Goal: Task Accomplishment & Management: Use online tool/utility

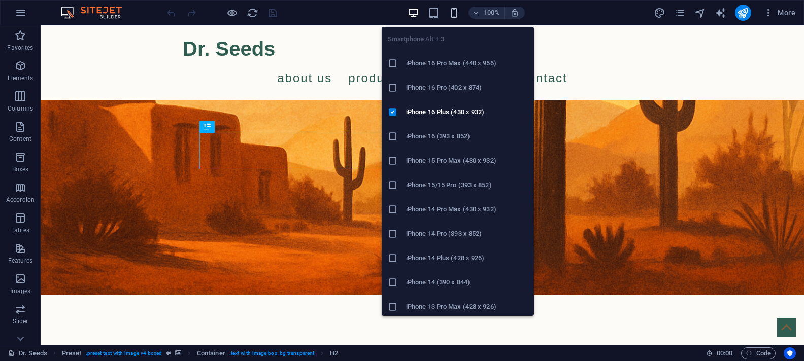
click at [451, 14] on icon "button" at bounding box center [454, 13] width 12 height 12
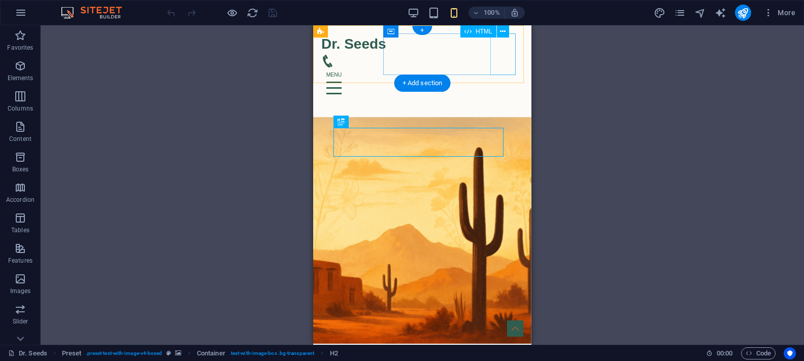
click at [502, 67] on div at bounding box center [422, 88] width 202 height 42
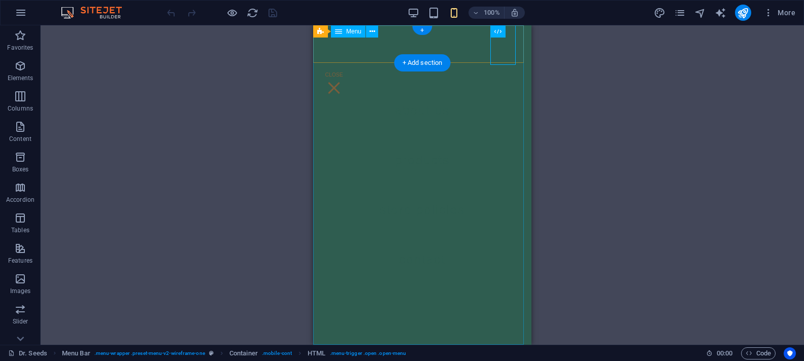
click at [354, 31] on span "Menu" at bounding box center [353, 31] width 15 height 6
select select "1"
select select
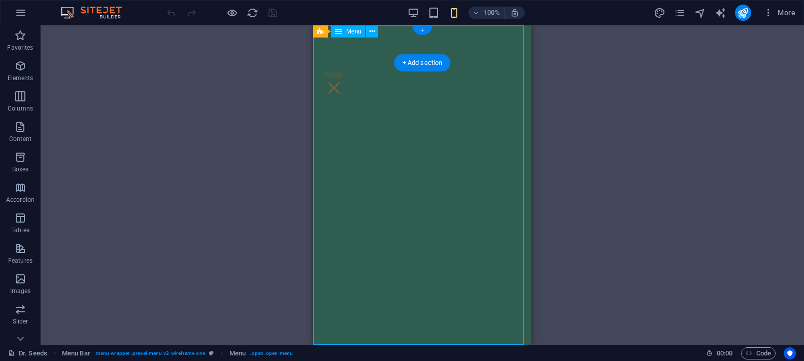
select select "2"
select select
select select "5"
select select
select select "6"
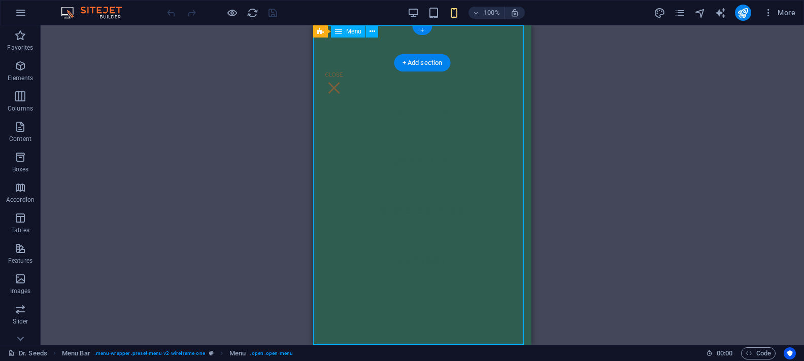
select select
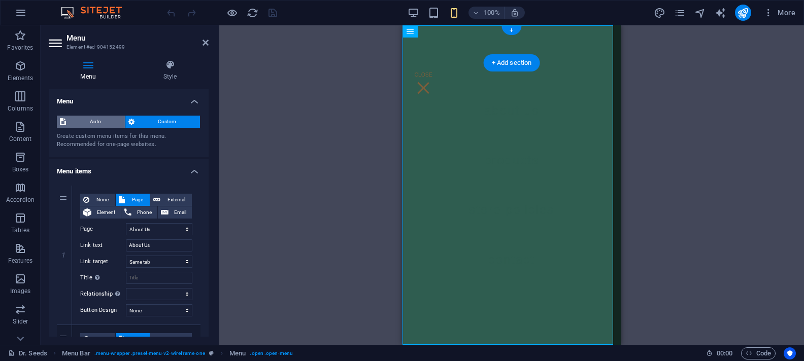
click at [100, 121] on span "Auto" at bounding box center [95, 122] width 53 height 12
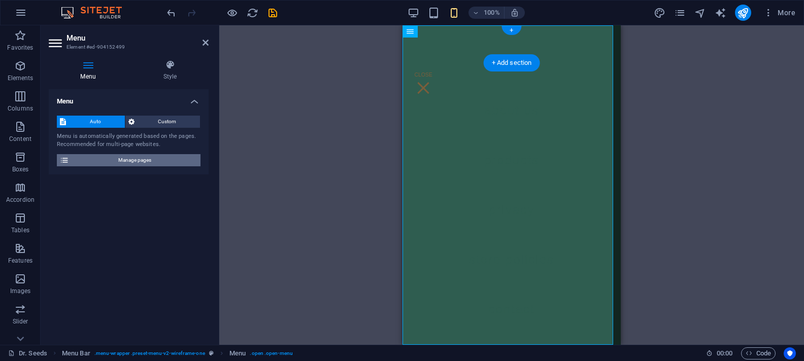
click at [131, 161] on span "Manage pages" at bounding box center [134, 160] width 125 height 12
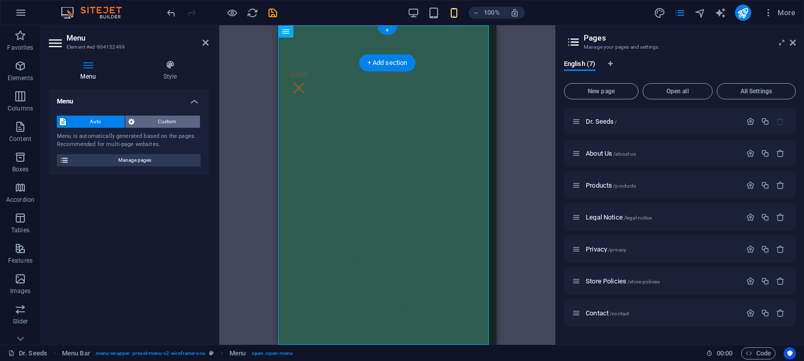
click at [154, 123] on span "Custom" at bounding box center [168, 122] width 60 height 12
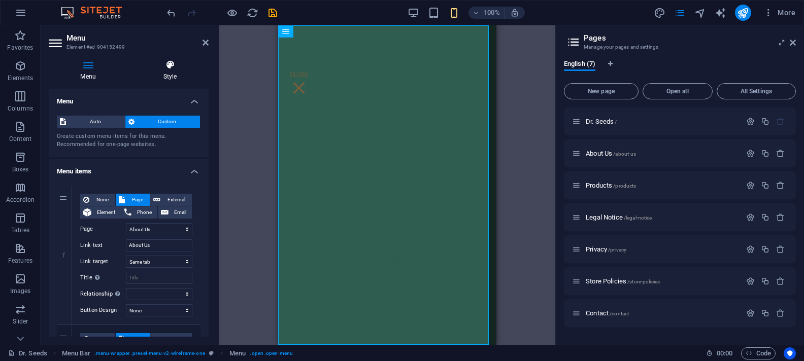
click at [170, 69] on icon at bounding box center [169, 65] width 77 height 10
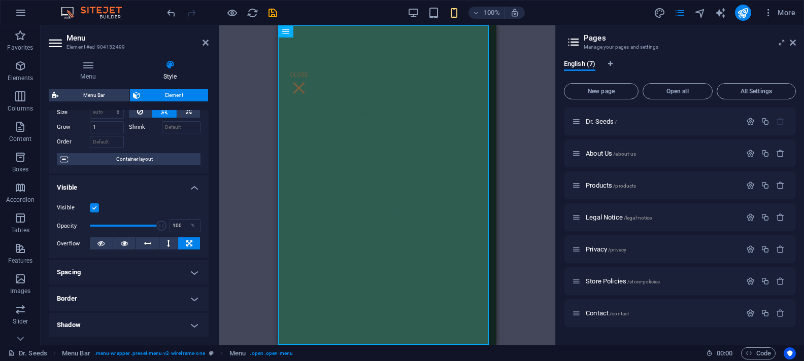
scroll to position [66, 0]
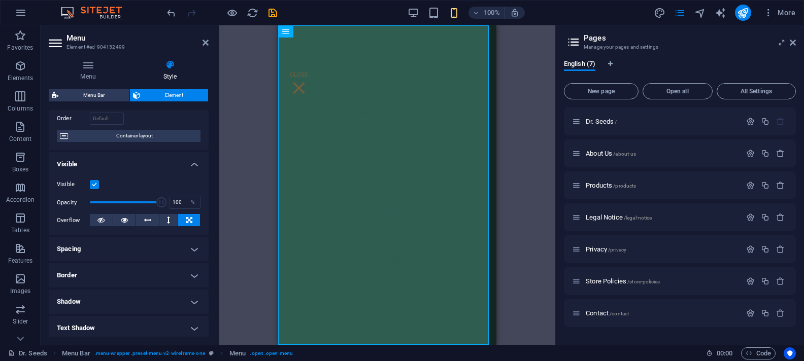
click at [193, 246] on h4 "Spacing" at bounding box center [129, 249] width 160 height 24
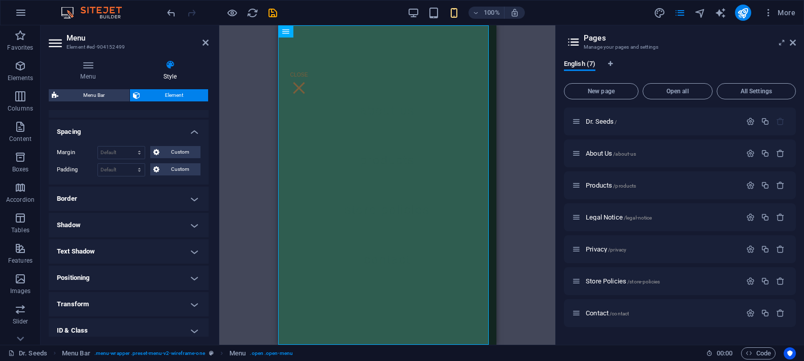
scroll to position [242, 0]
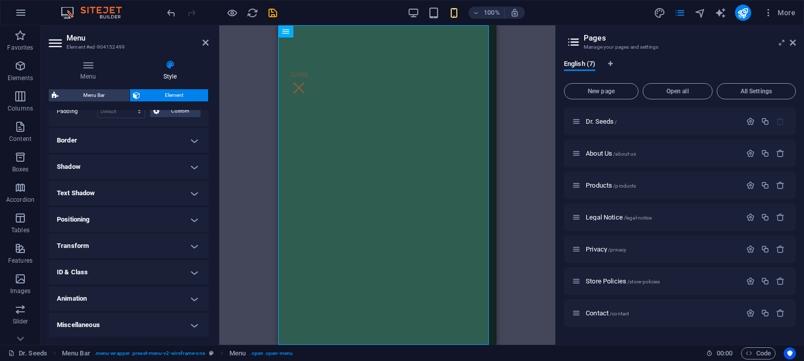
click at [191, 323] on h4 "Miscellaneous" at bounding box center [129, 325] width 160 height 24
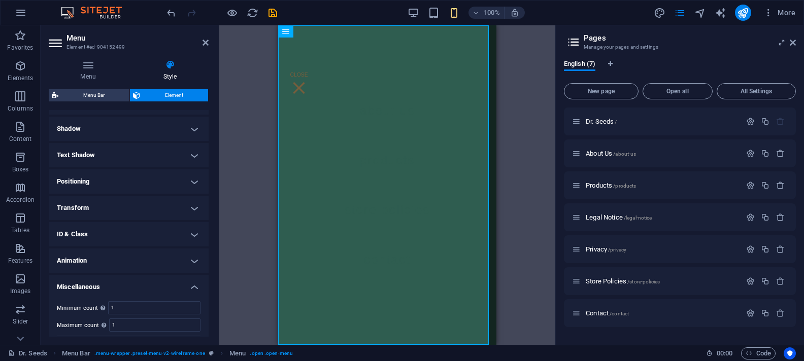
scroll to position [305, 0]
click at [195, 235] on h4 "Animation" at bounding box center [129, 236] width 160 height 24
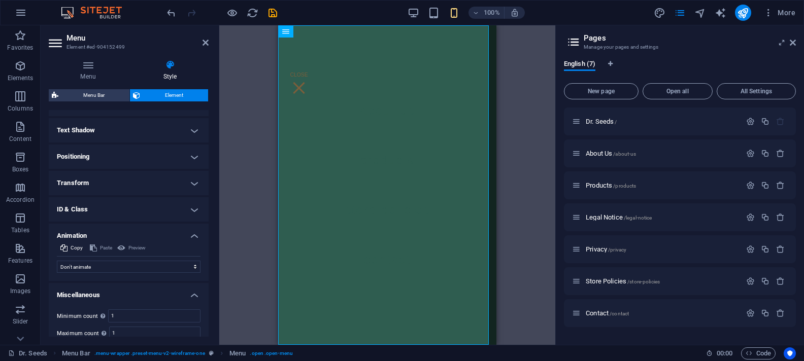
click at [189, 210] on h4 "ID & Class" at bounding box center [129, 209] width 160 height 24
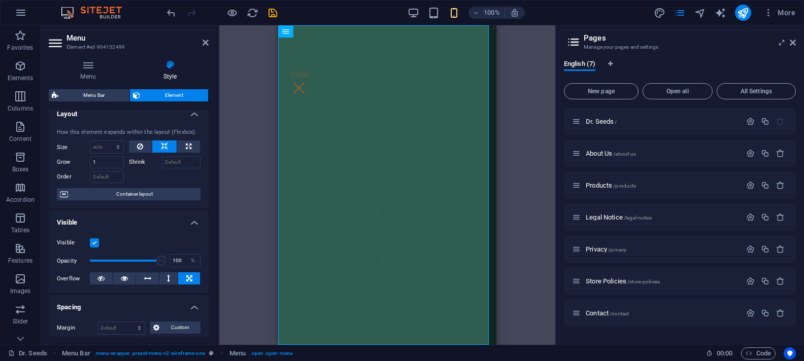
scroll to position [0, 0]
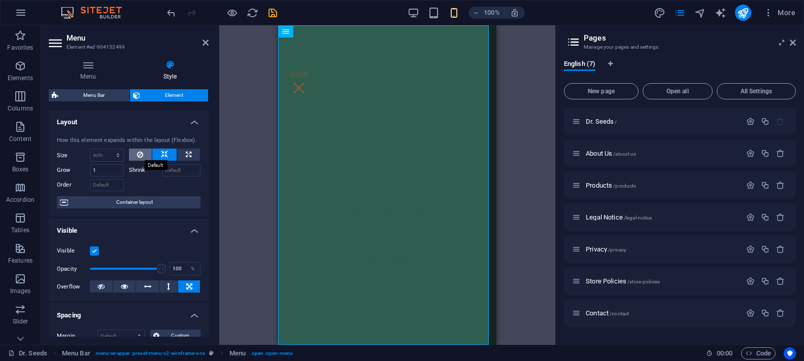
click at [138, 152] on icon at bounding box center [140, 155] width 6 height 12
click at [138, 155] on icon at bounding box center [140, 155] width 6 height 12
click at [186, 154] on icon at bounding box center [189, 155] width 6 height 12
type input "100"
select select "%"
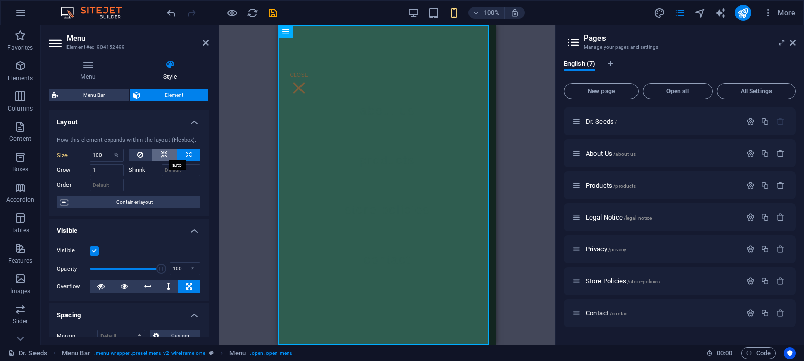
click at [164, 155] on icon at bounding box center [164, 155] width 7 height 12
select select "DISABLED_OPTION_VALUE"
click at [155, 203] on span "Container layout" at bounding box center [134, 202] width 126 height 12
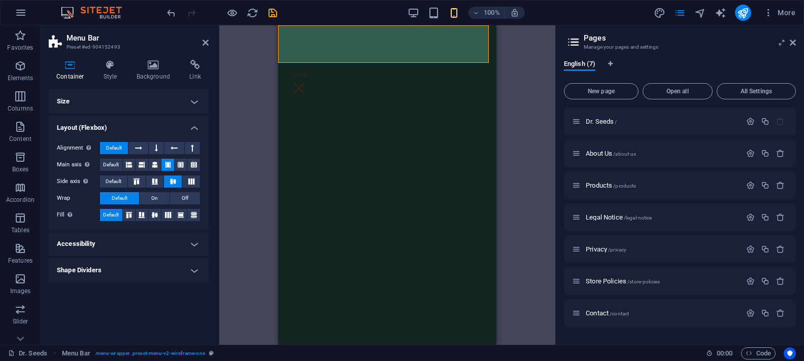
click at [177, 247] on h4 "Accessibility" at bounding box center [129, 244] width 160 height 24
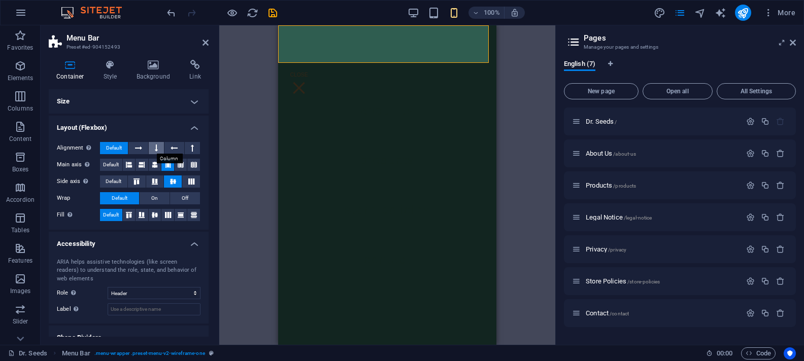
click at [157, 146] on icon at bounding box center [156, 148] width 3 height 12
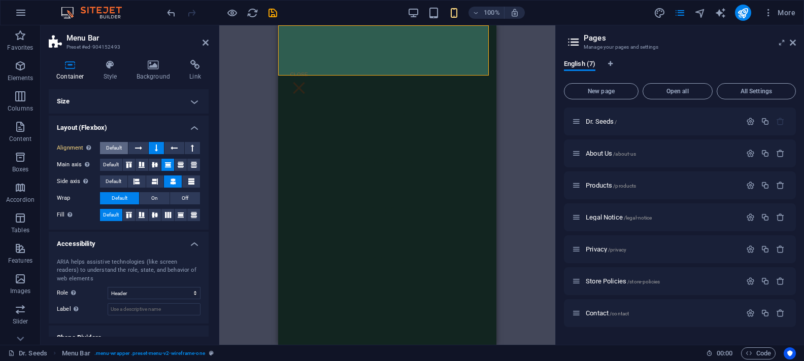
click at [113, 148] on span "Default" at bounding box center [114, 148] width 16 height 12
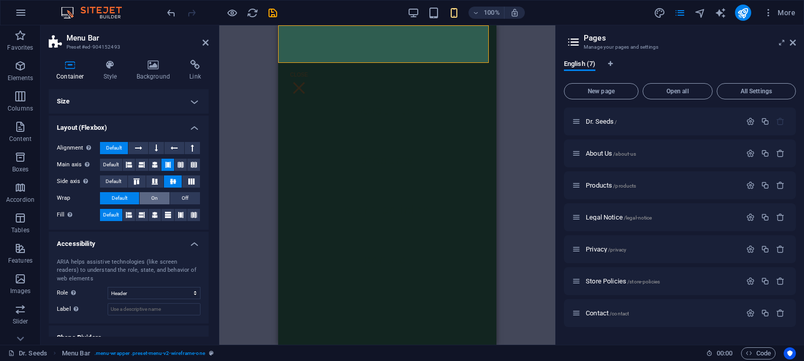
click at [150, 198] on button "On" at bounding box center [155, 198] width 30 height 12
click at [127, 197] on span "Default" at bounding box center [120, 198] width 16 height 12
click at [313, 31] on span "Menu" at bounding box center [318, 31] width 15 height 6
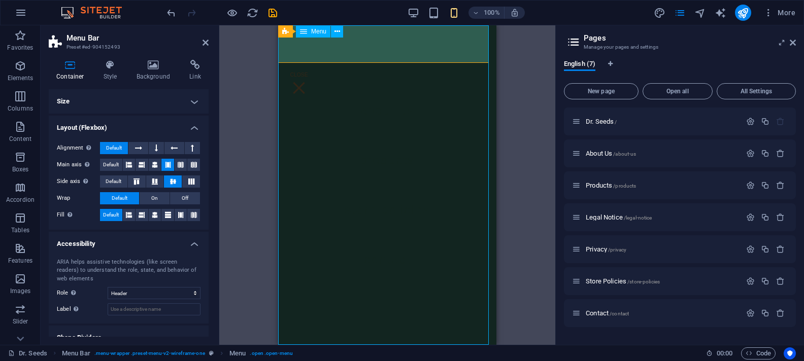
click at [313, 31] on span "Menu" at bounding box center [318, 31] width 15 height 6
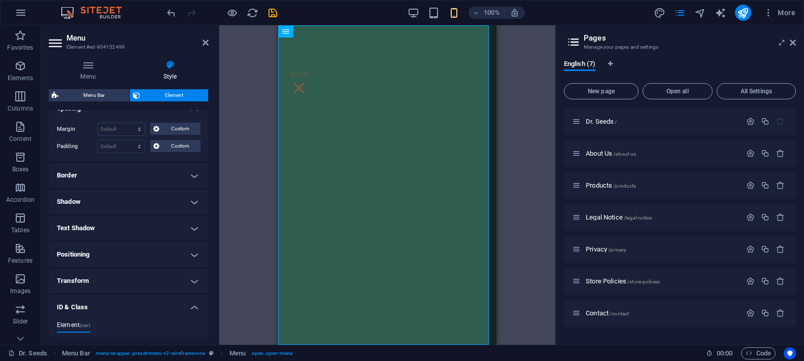
scroll to position [287, 0]
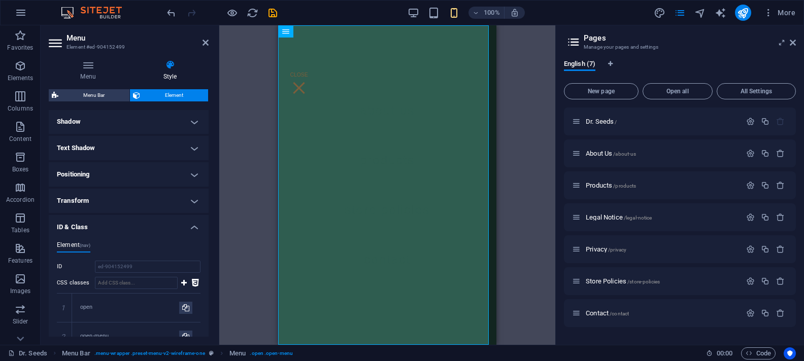
click at [132, 173] on h4 "Positioning" at bounding box center [129, 174] width 160 height 24
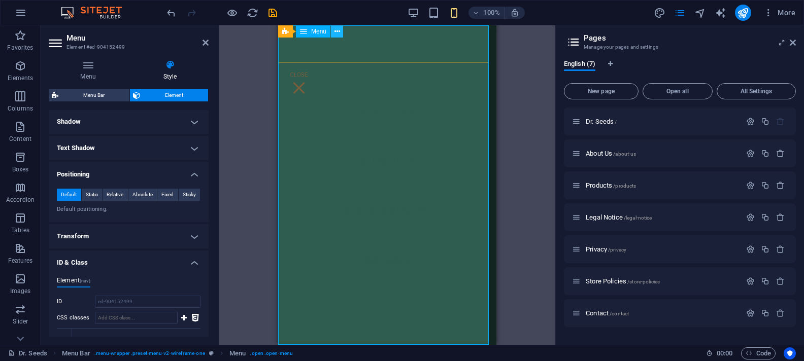
click at [336, 32] on icon at bounding box center [337, 31] width 6 height 11
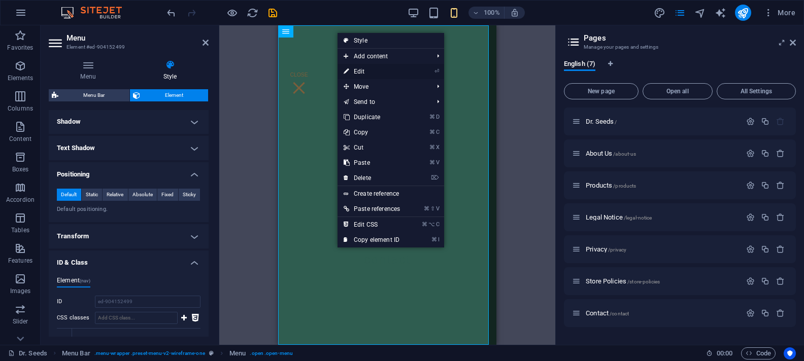
click at [363, 71] on link "⏎ Edit" at bounding box center [371, 71] width 68 height 15
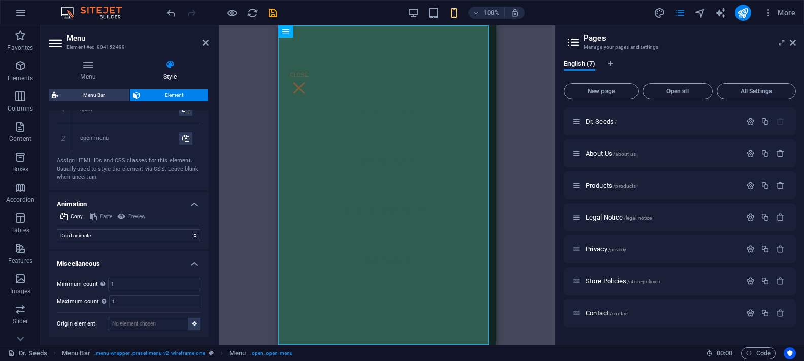
scroll to position [0, 0]
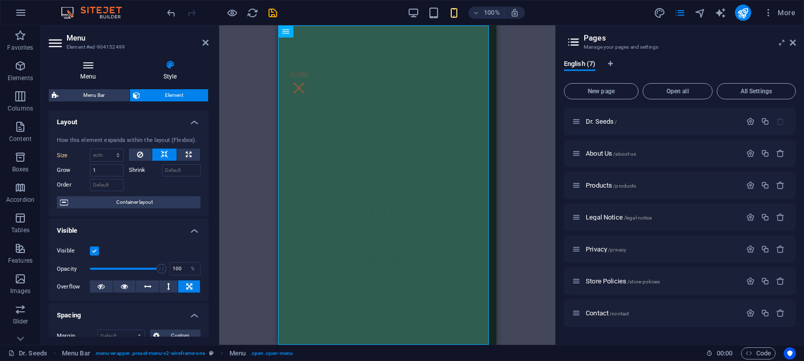
click at [87, 66] on icon at bounding box center [88, 65] width 79 height 10
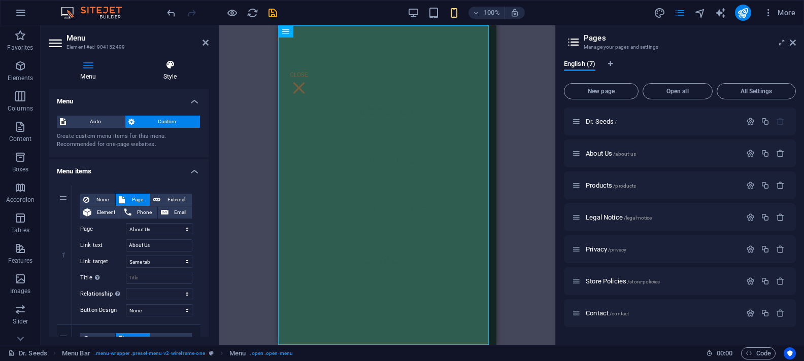
click at [169, 66] on icon at bounding box center [169, 65] width 77 height 10
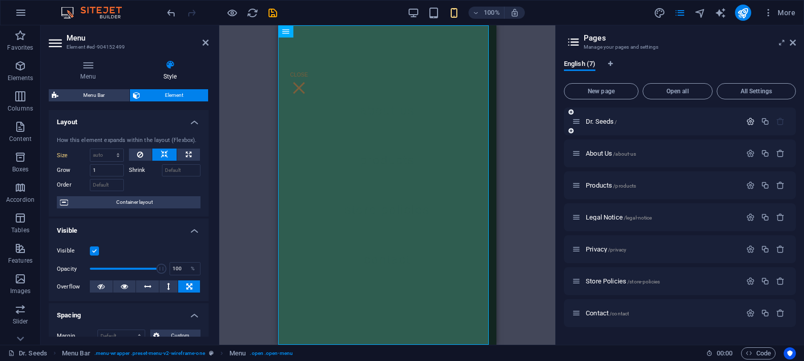
click at [749, 119] on icon "button" at bounding box center [750, 121] width 9 height 9
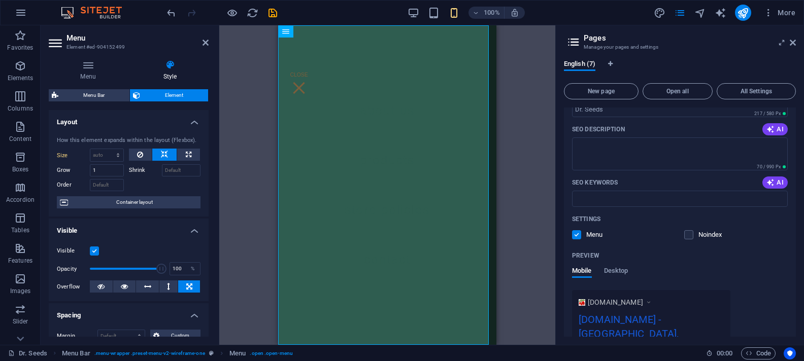
scroll to position [137, 0]
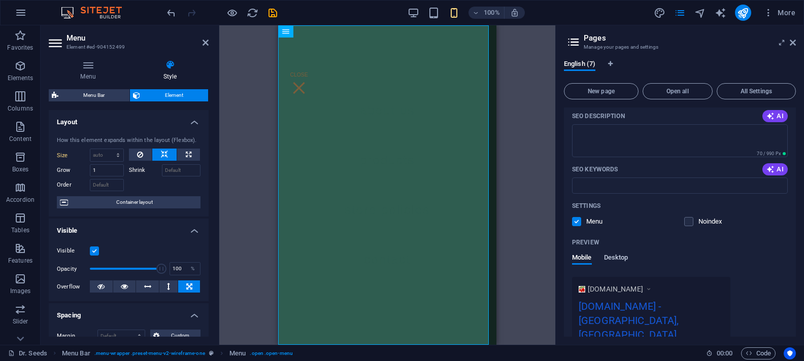
click at [620, 258] on span "Desktop" at bounding box center [616, 259] width 24 height 14
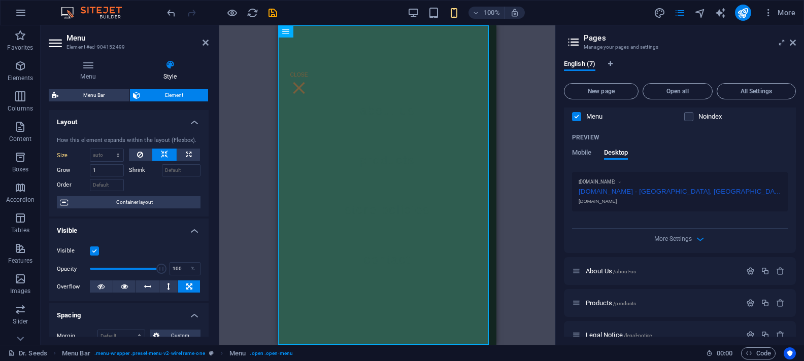
scroll to position [285, 0]
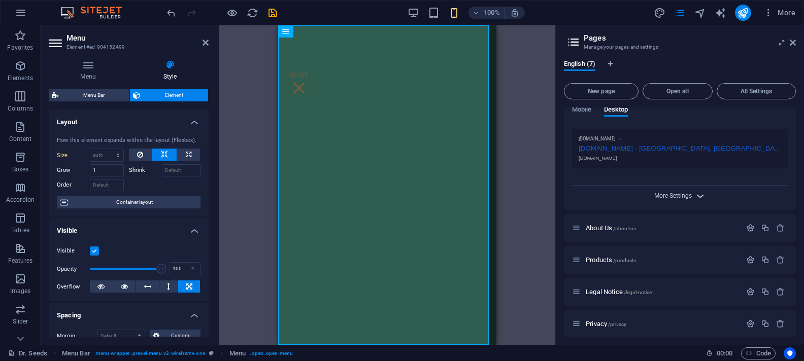
click at [689, 196] on span "More Settings" at bounding box center [673, 195] width 38 height 7
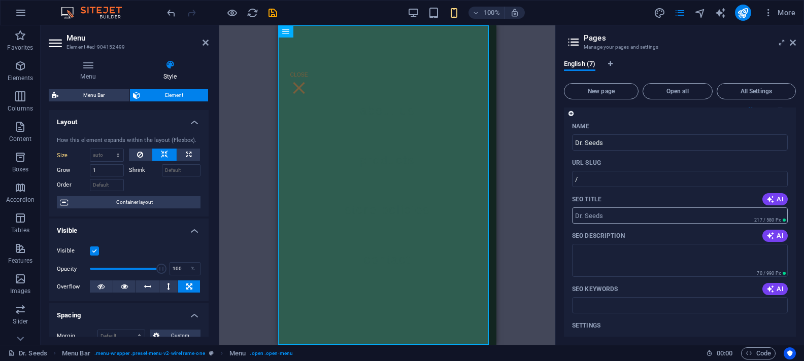
scroll to position [0, 0]
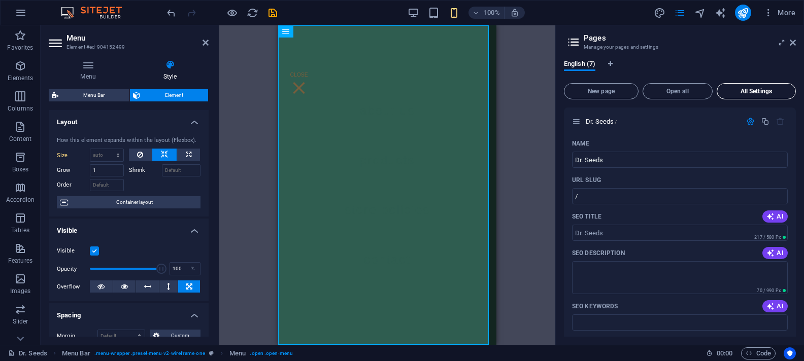
click at [753, 91] on span "All Settings" at bounding box center [756, 91] width 70 height 6
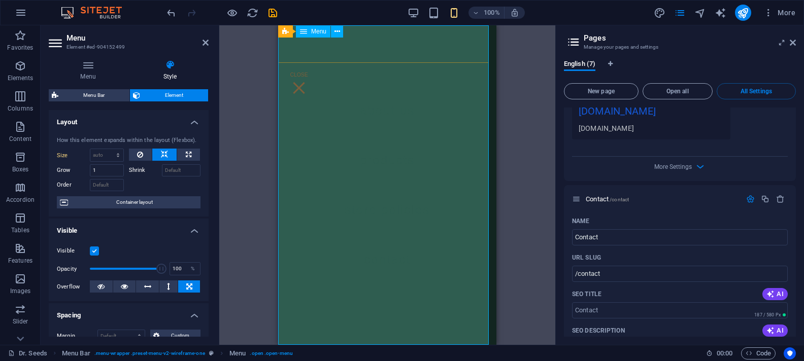
click at [369, 271] on nav "About Us Products Store Policies Contact" at bounding box center [387, 185] width 218 height 320
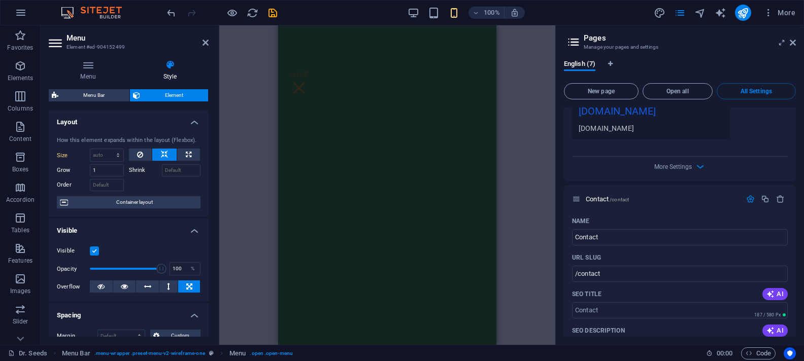
scroll to position [1139, 0]
drag, startPoint x: 488, startPoint y: 92, endPoint x: 774, endPoint y: 371, distance: 399.7
click at [358, 135] on nav "About Us Products Store Policies Contact" at bounding box center [387, 185] width 218 height 320
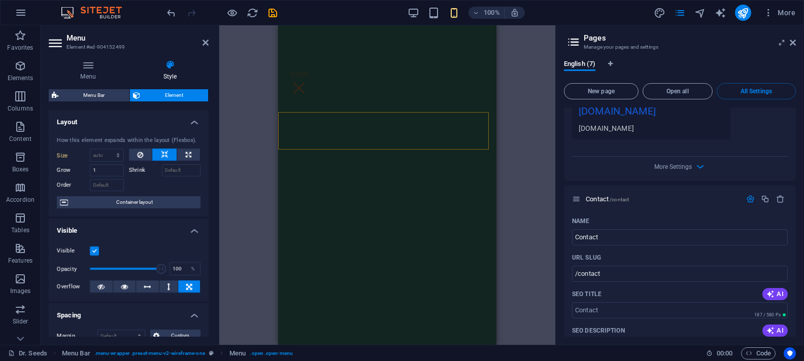
click at [358, 135] on nav "About Us Products Store Policies Contact" at bounding box center [387, 185] width 218 height 320
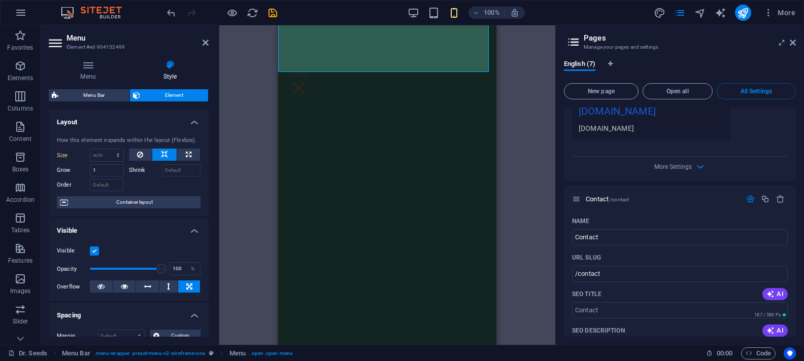
scroll to position [0, 0]
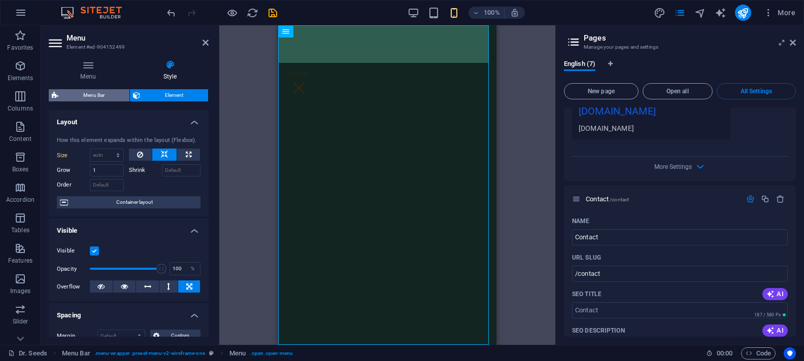
click at [106, 96] on span "Menu Bar" at bounding box center [93, 95] width 65 height 12
select select "rem"
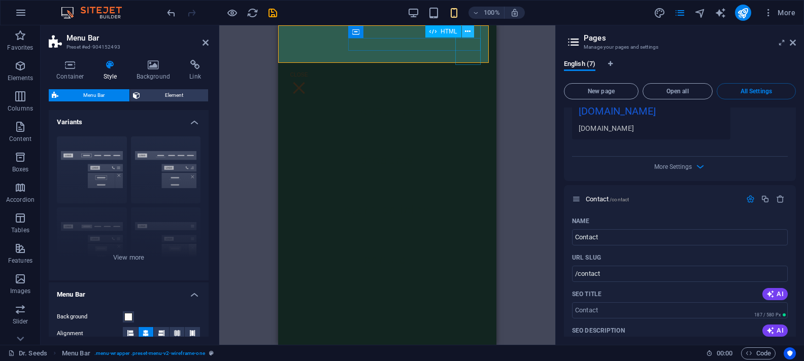
click at [467, 30] on icon at bounding box center [468, 31] width 6 height 11
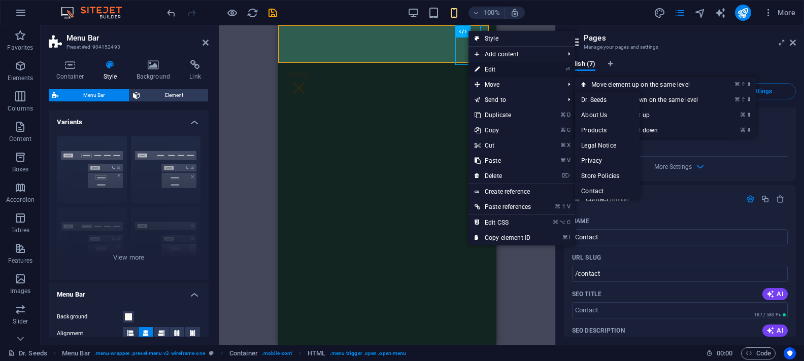
click at [493, 69] on link "⏎ Edit" at bounding box center [502, 69] width 68 height 15
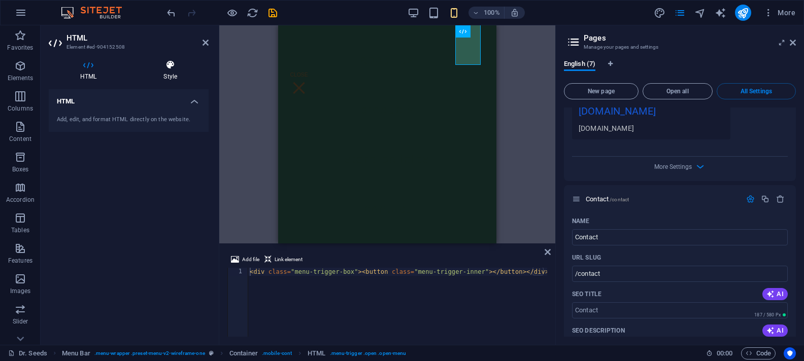
click at [164, 74] on h4 "Style" at bounding box center [170, 70] width 77 height 21
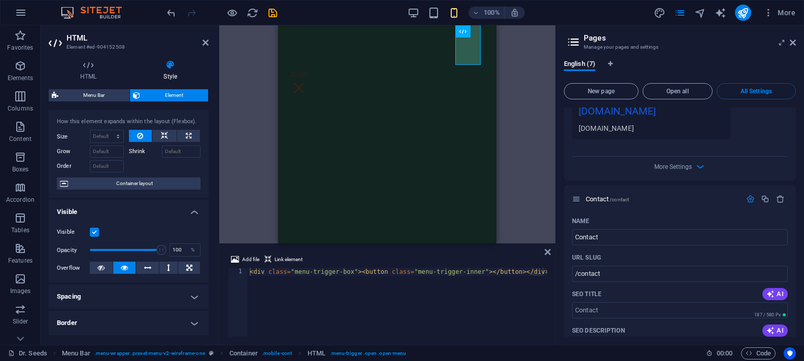
scroll to position [73, 0]
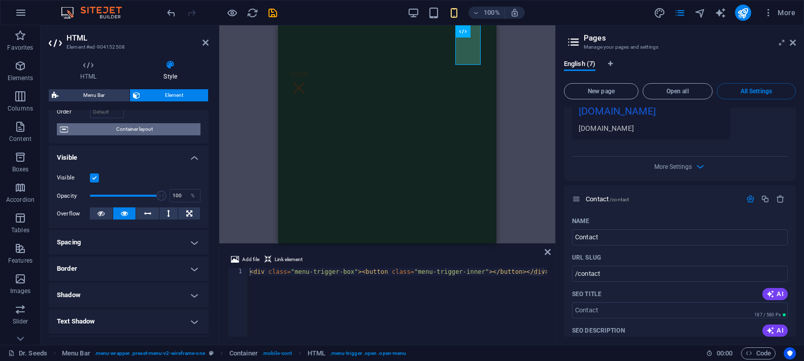
click at [141, 129] on span "Container layout" at bounding box center [134, 129] width 126 height 12
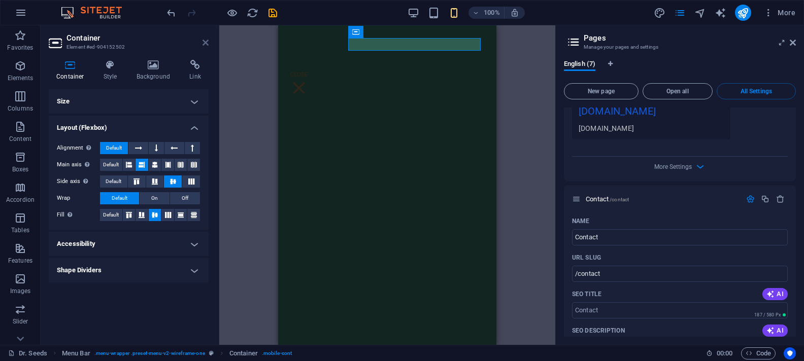
click at [207, 43] on icon at bounding box center [205, 43] width 6 height 8
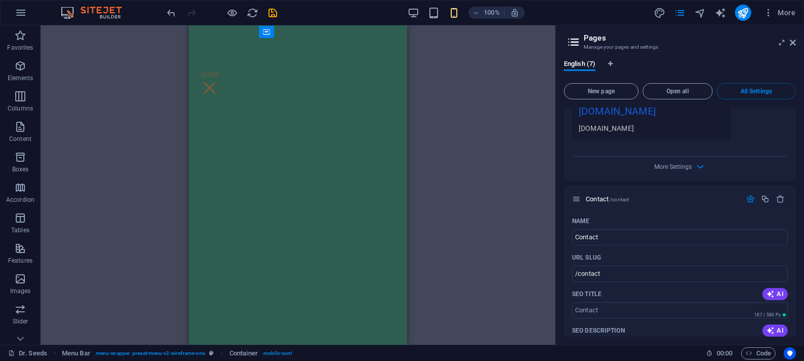
scroll to position [0, 0]
click at [222, 67] on div at bounding box center [209, 88] width 25 height 42
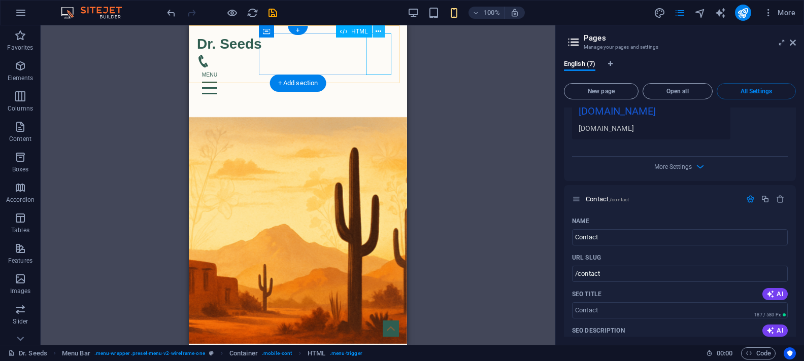
click at [379, 34] on icon at bounding box center [378, 31] width 6 height 11
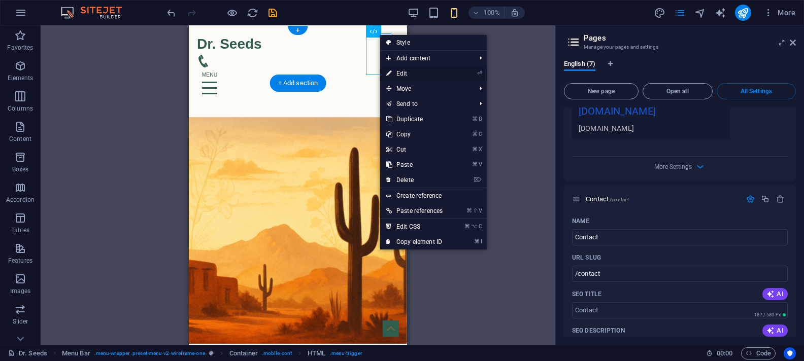
click at [406, 74] on link "⏎ Edit" at bounding box center [414, 73] width 68 height 15
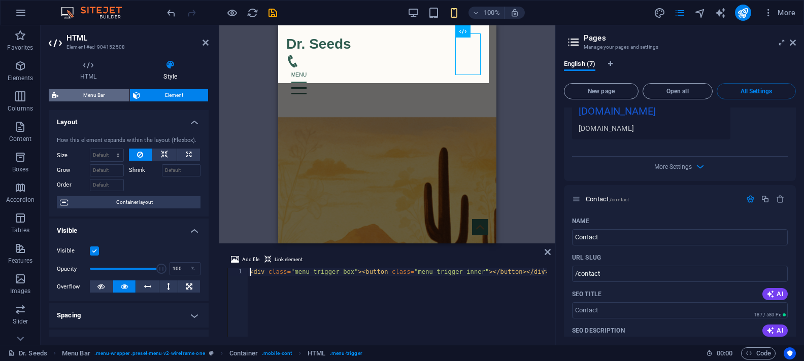
click at [92, 92] on span "Menu Bar" at bounding box center [93, 95] width 65 height 12
select select "rem"
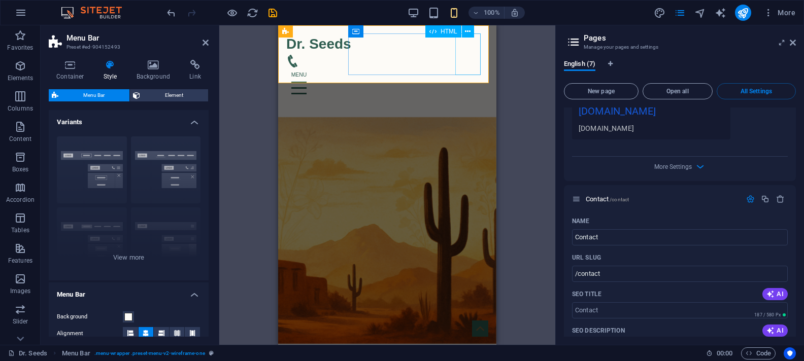
click at [468, 67] on div at bounding box center [387, 88] width 202 height 42
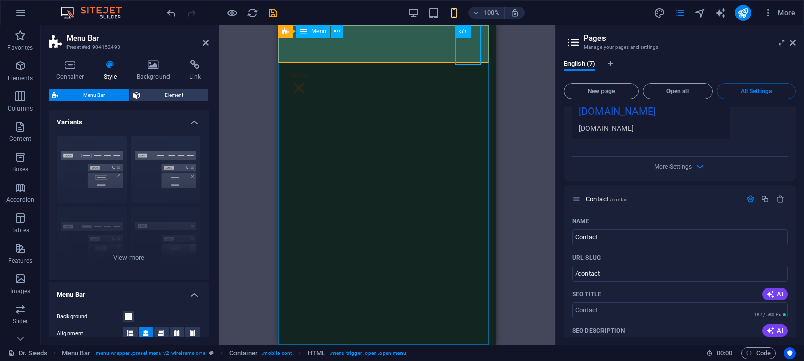
click at [416, 123] on nav "About Us Products Store Policies Contact" at bounding box center [387, 185] width 218 height 320
click at [336, 31] on icon at bounding box center [337, 31] width 6 height 11
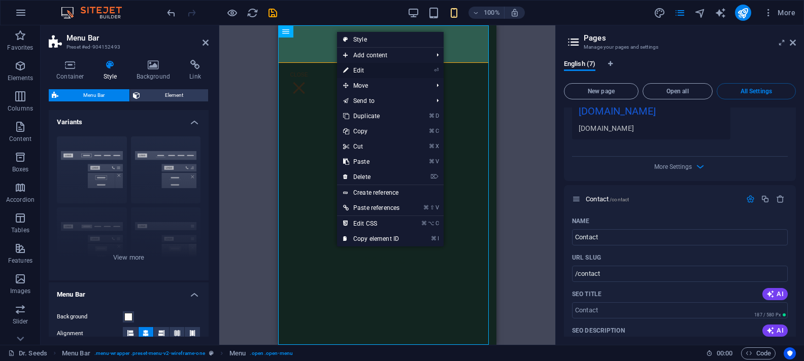
click at [361, 70] on link "⏎ Edit" at bounding box center [371, 70] width 68 height 15
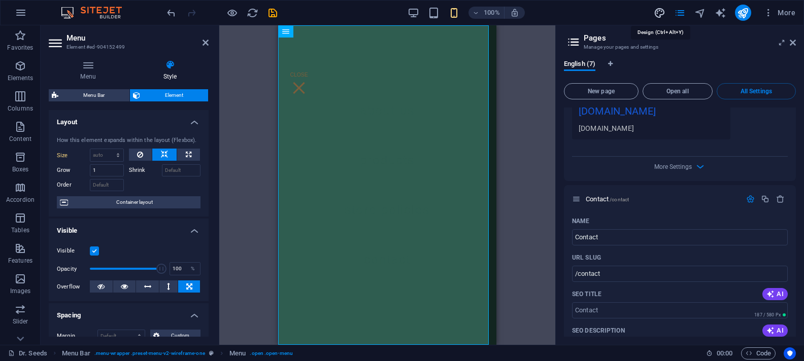
click at [658, 11] on icon "design" at bounding box center [660, 13] width 12 height 12
select select "px"
select select "400"
select select "px"
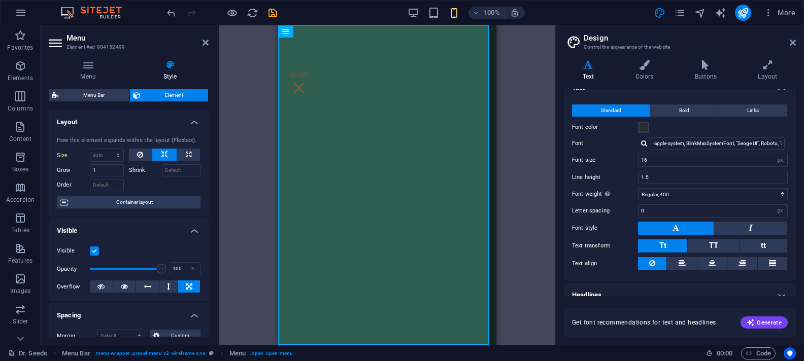
scroll to position [24, 0]
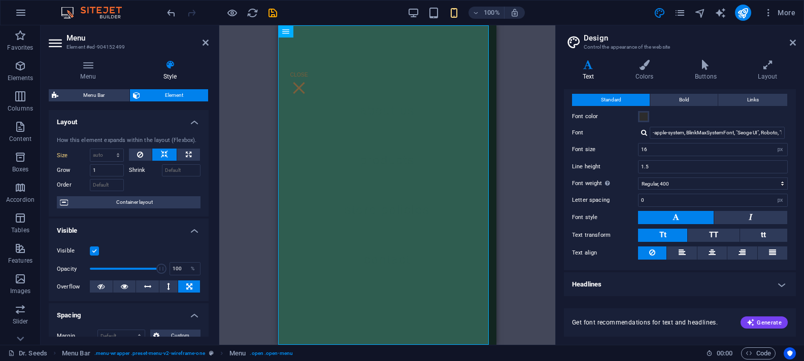
click at [778, 283] on h4 "Headlines" at bounding box center [680, 284] width 232 height 24
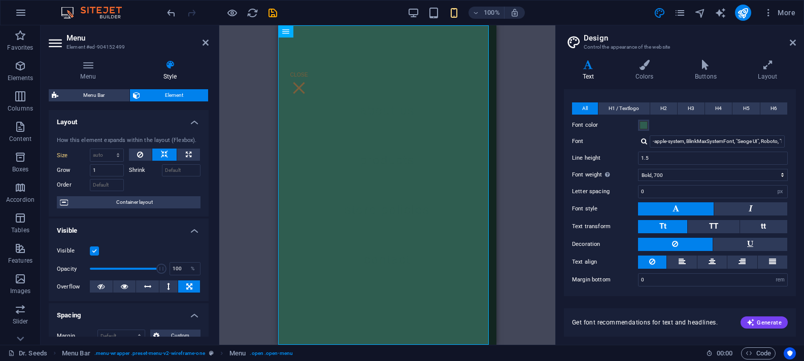
scroll to position [60, 0]
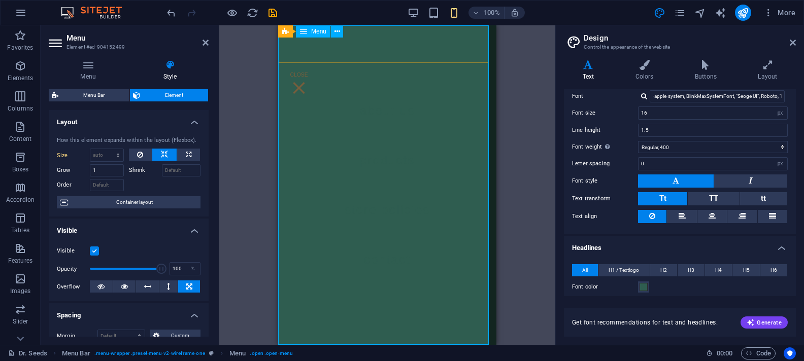
click at [358, 154] on nav "About Us Products Store Policies Contact" at bounding box center [387, 185] width 218 height 320
click at [636, 70] on h4 "Colors" at bounding box center [645, 70] width 59 height 21
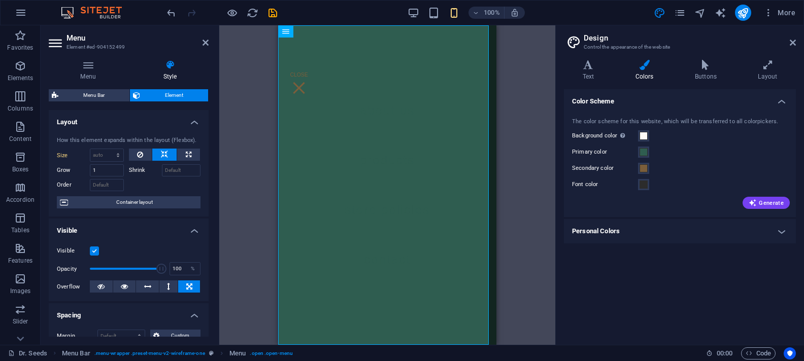
click at [756, 232] on h4 "Personal Colors" at bounding box center [680, 231] width 232 height 24
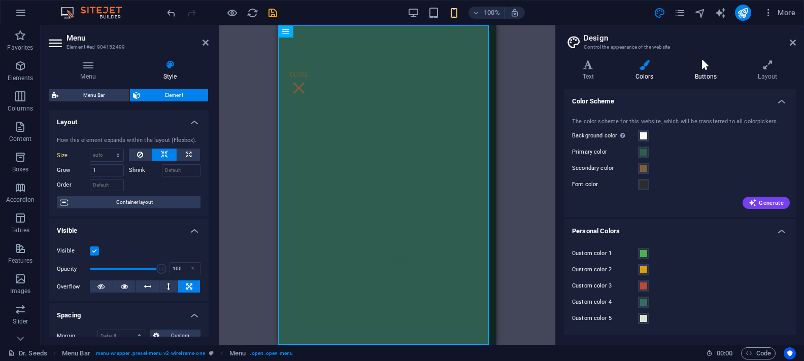
click at [700, 72] on h4 "Buttons" at bounding box center [707, 70] width 63 height 21
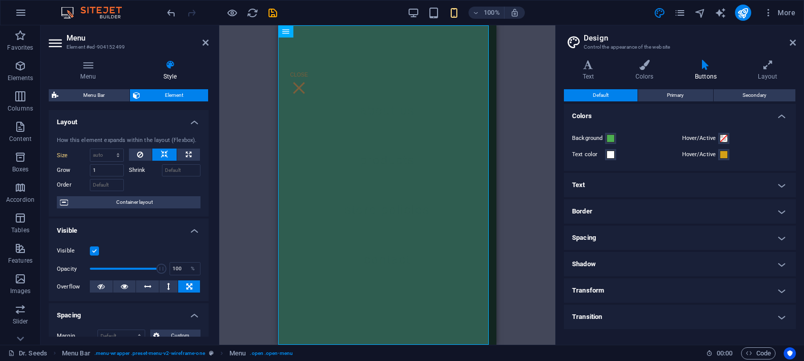
click at [696, 180] on h4 "Text" at bounding box center [680, 185] width 232 height 24
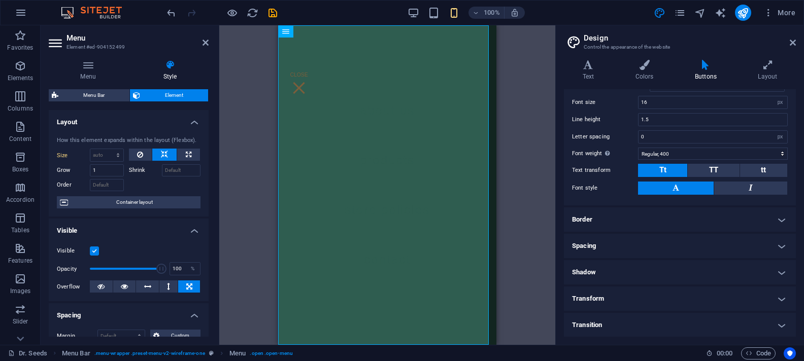
scroll to position [0, 0]
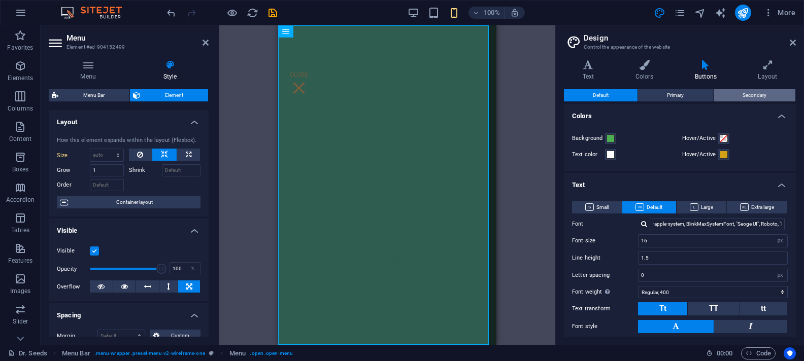
click at [754, 94] on span "Secondary" at bounding box center [754, 95] width 24 height 12
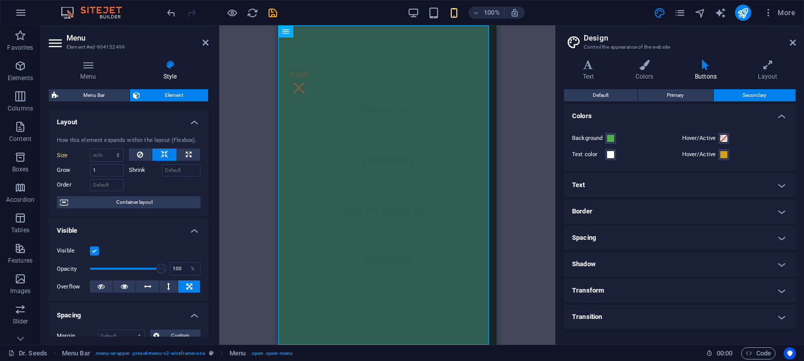
click at [755, 188] on h4 "Text" at bounding box center [680, 185] width 232 height 24
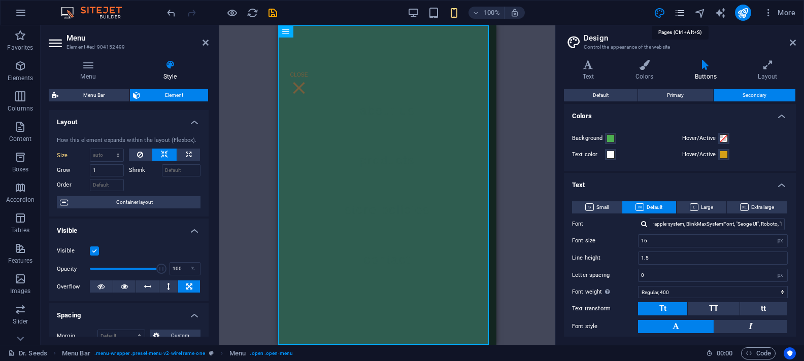
click at [679, 12] on icon "pages" at bounding box center [680, 13] width 12 height 12
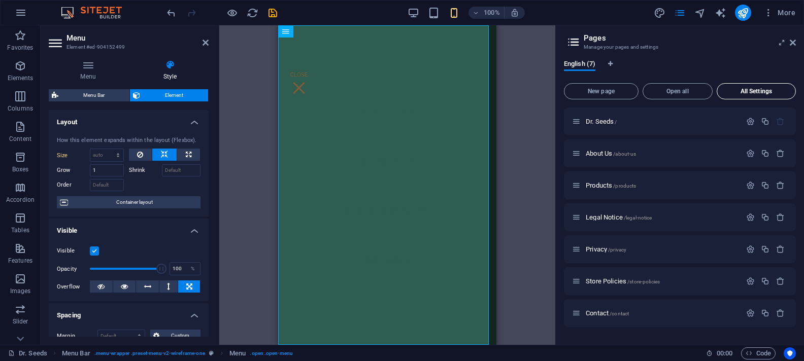
click at [739, 91] on span "All Settings" at bounding box center [756, 91] width 70 height 6
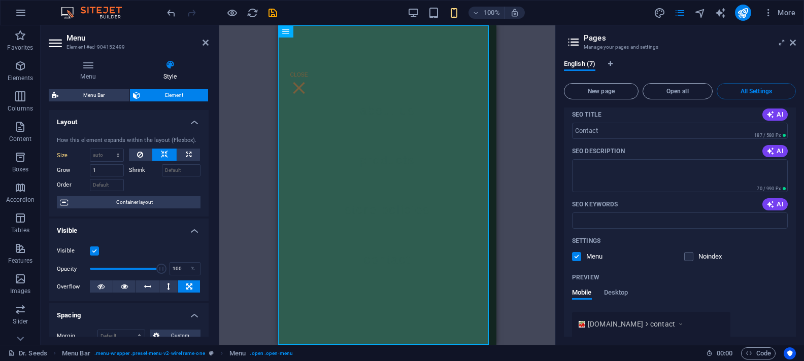
scroll to position [2631, 0]
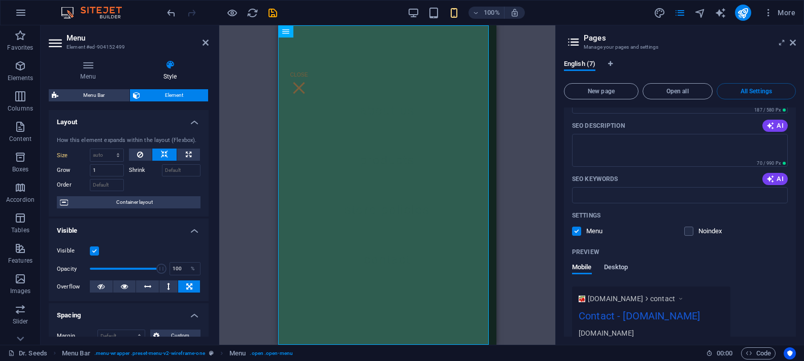
click at [616, 261] on span "Desktop" at bounding box center [616, 268] width 24 height 14
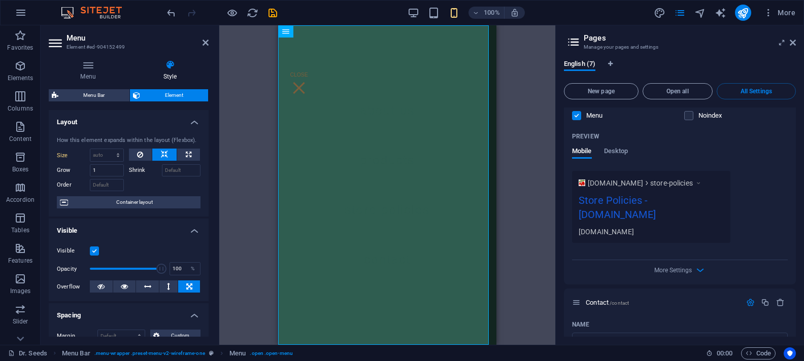
scroll to position [2259, 0]
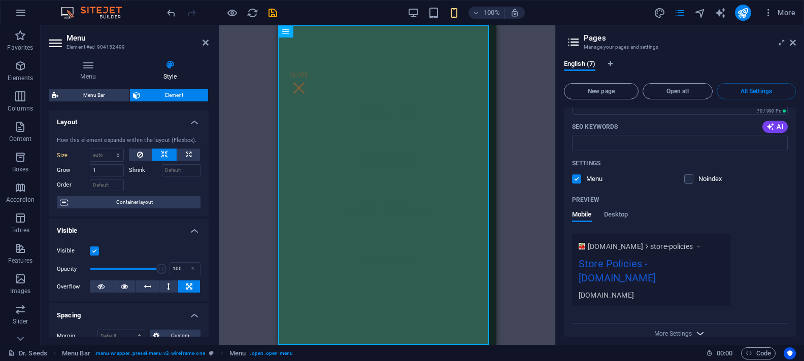
click at [699, 328] on icon "button" at bounding box center [700, 334] width 12 height 12
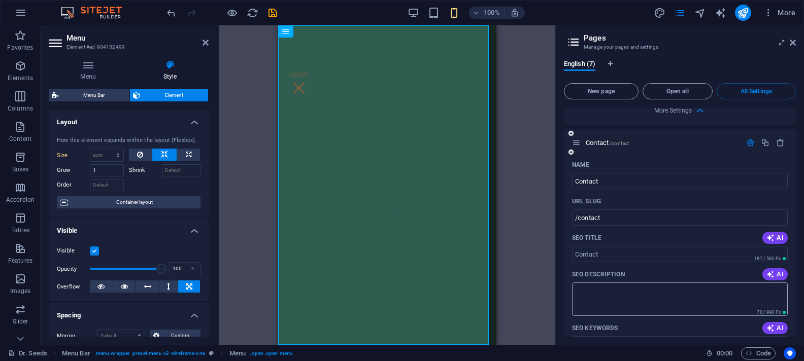
scroll to position [2769, 0]
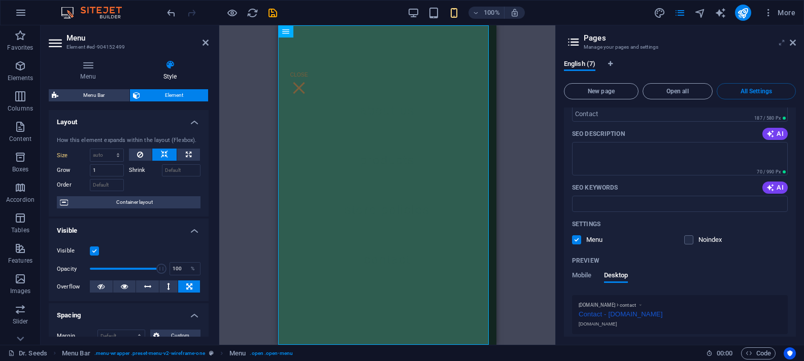
click at [781, 43] on icon at bounding box center [781, 43] width 0 height 8
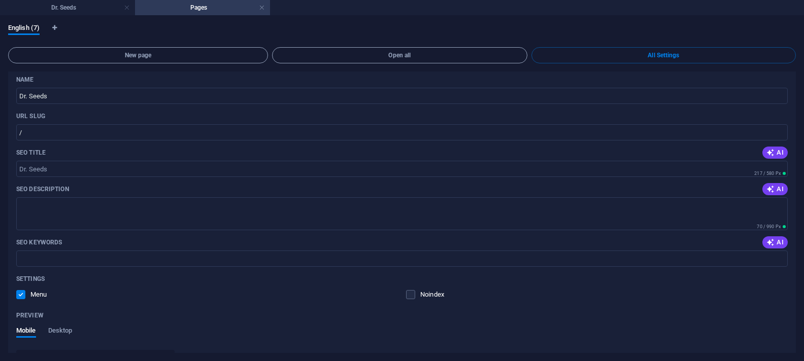
scroll to position [0, 0]
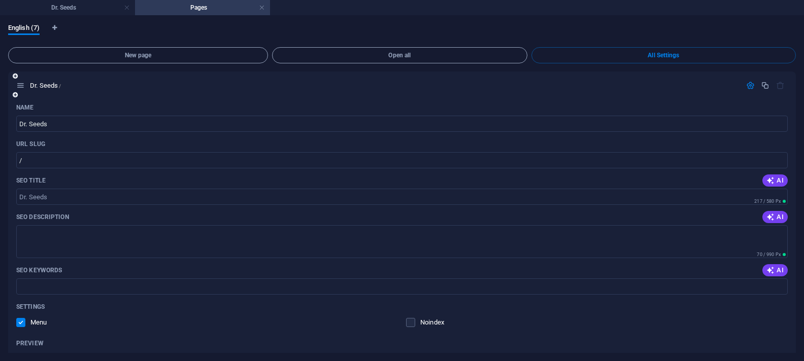
click at [750, 85] on icon "button" at bounding box center [750, 85] width 9 height 9
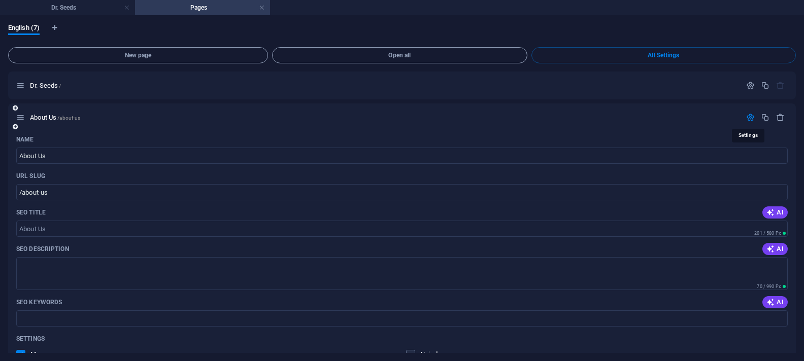
click at [747, 116] on icon "button" at bounding box center [750, 117] width 9 height 9
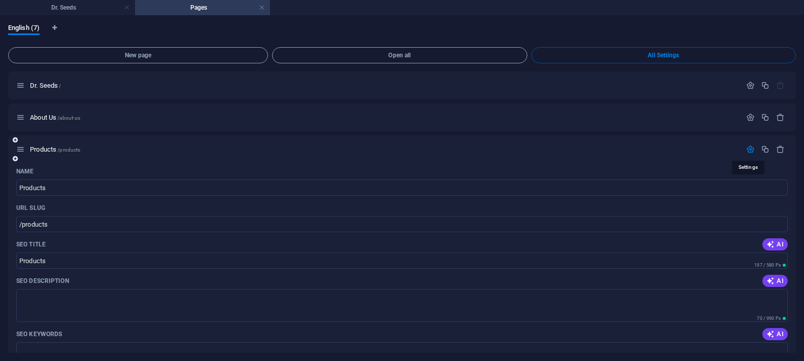
click at [746, 149] on icon "button" at bounding box center [750, 149] width 9 height 9
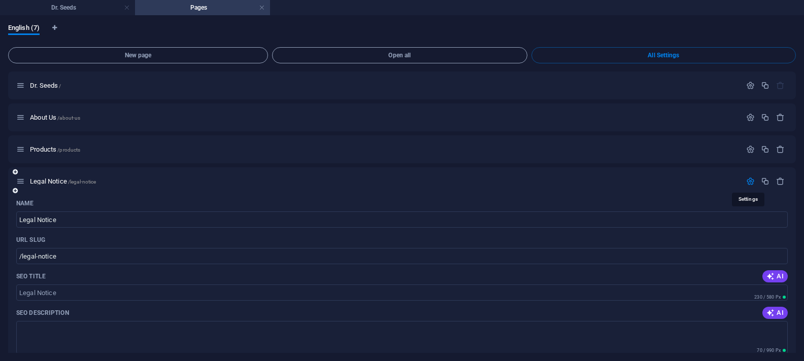
click at [748, 182] on icon "button" at bounding box center [750, 181] width 9 height 9
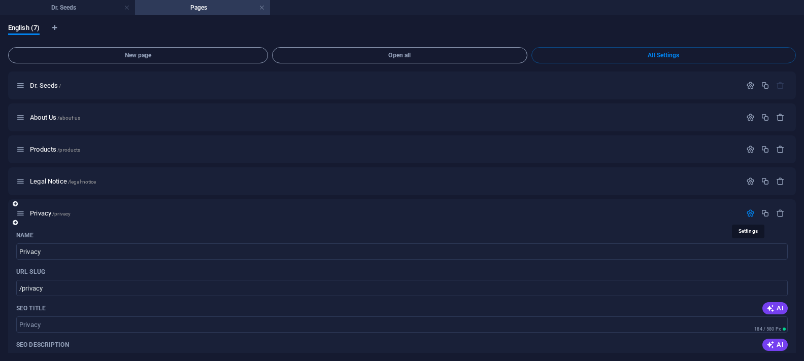
click at [749, 216] on icon "button" at bounding box center [750, 213] width 9 height 9
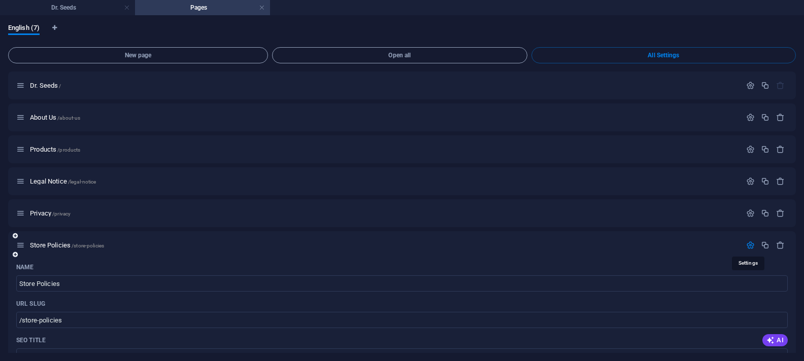
click at [747, 246] on icon "button" at bounding box center [750, 245] width 9 height 9
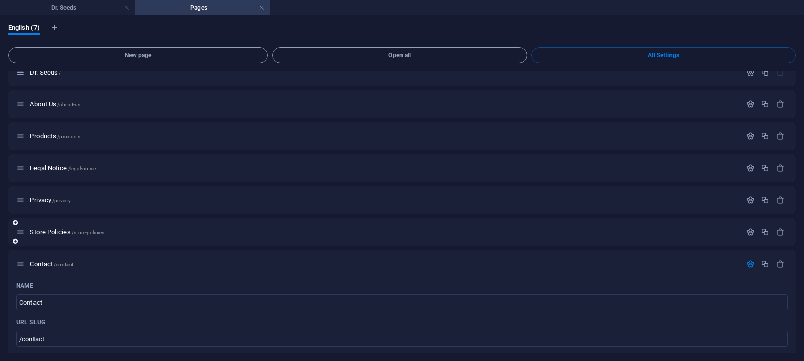
scroll to position [45, 0]
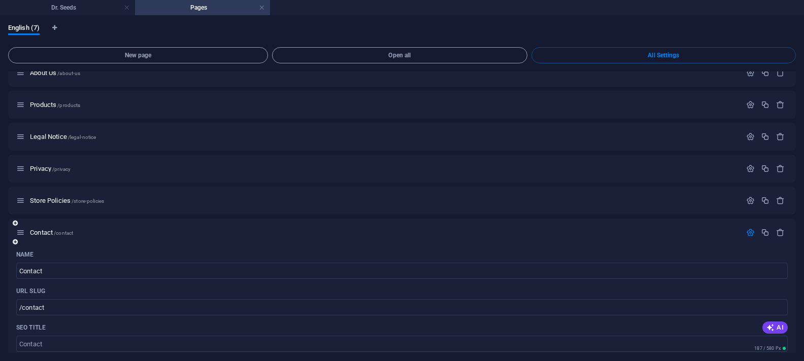
click at [746, 231] on icon "button" at bounding box center [750, 232] width 9 height 9
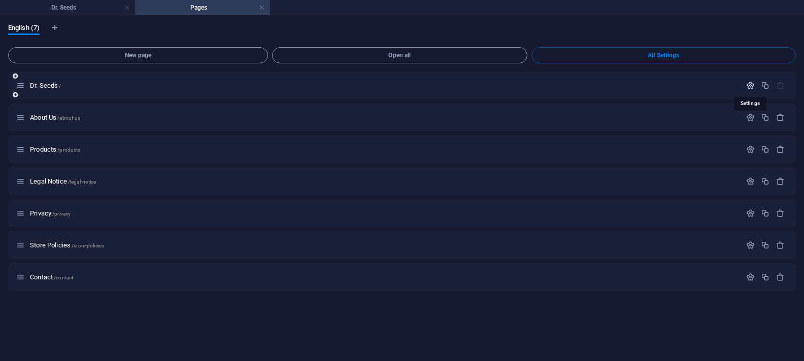
click at [751, 86] on icon "button" at bounding box center [750, 85] width 9 height 9
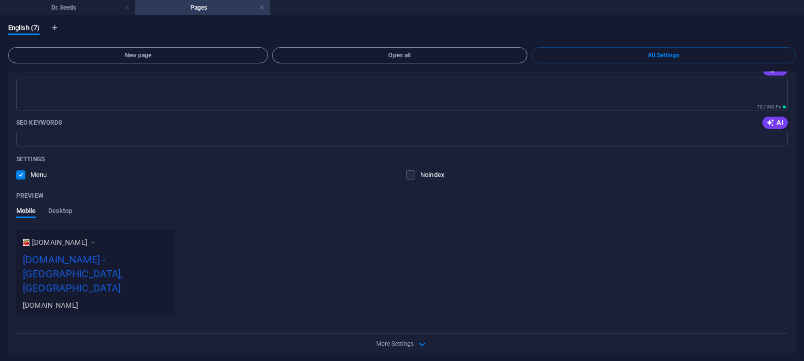
scroll to position [164, 0]
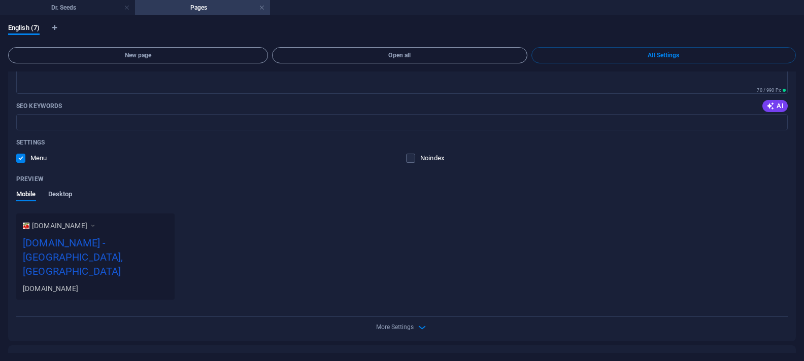
click at [63, 194] on span "Desktop" at bounding box center [60, 195] width 24 height 14
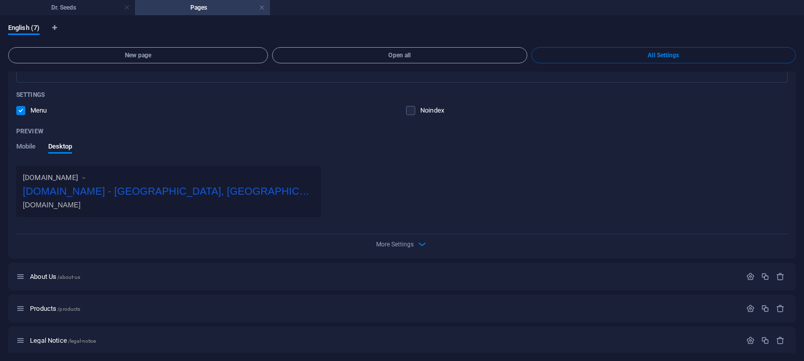
scroll to position [228, 0]
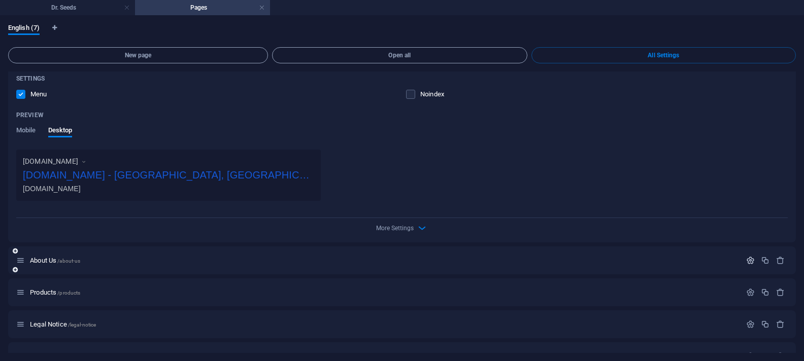
click at [746, 257] on icon "button" at bounding box center [750, 260] width 9 height 9
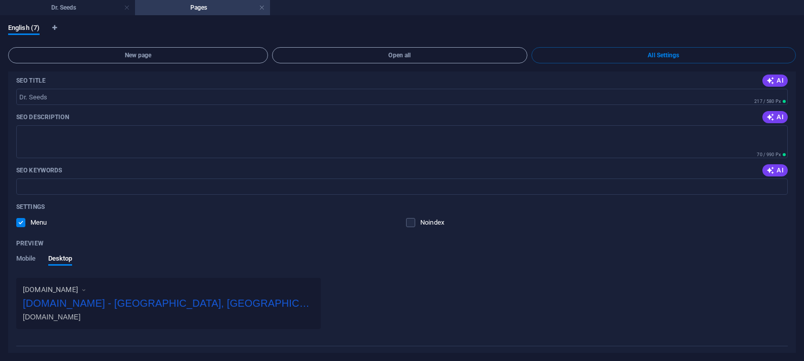
scroll to position [0, 0]
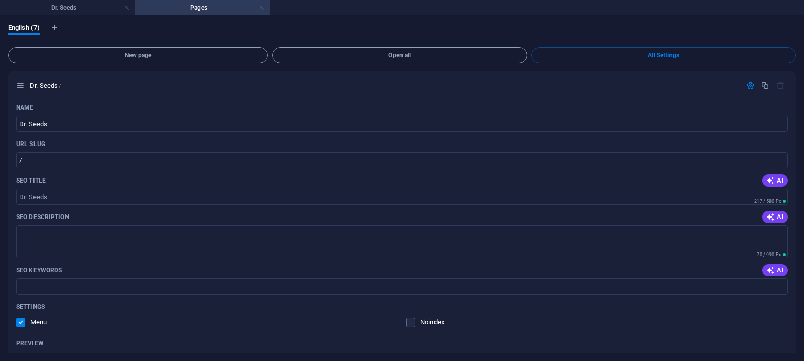
click at [263, 8] on link at bounding box center [262, 8] width 6 height 10
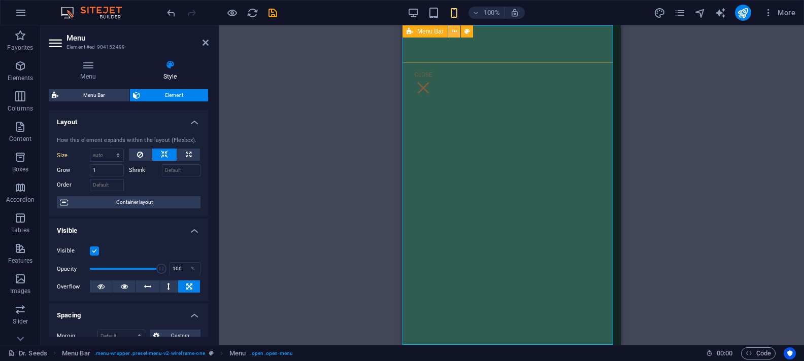
click at [456, 28] on icon at bounding box center [455, 31] width 6 height 11
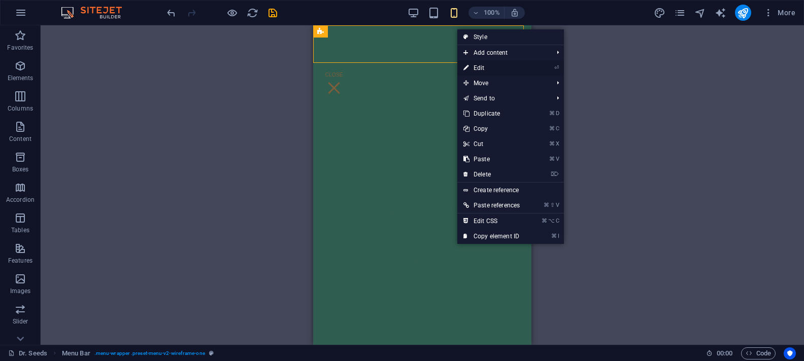
click at [479, 65] on link "⏎ Edit" at bounding box center [491, 67] width 68 height 15
select select "rem"
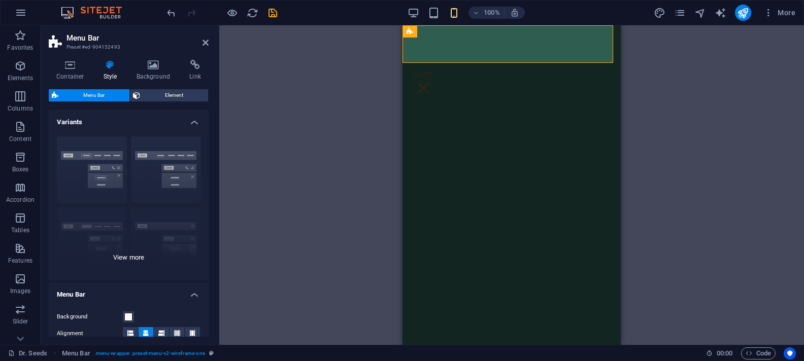
click at [135, 255] on div "Border Centered Default Fixed Loki Trigger Wide XXL" at bounding box center [129, 204] width 160 height 152
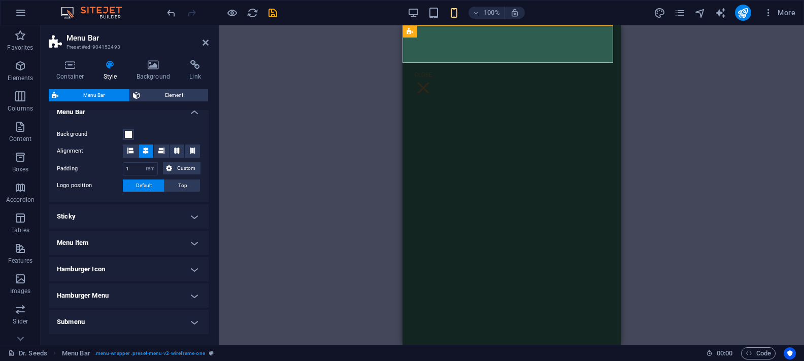
scroll to position [341, 0]
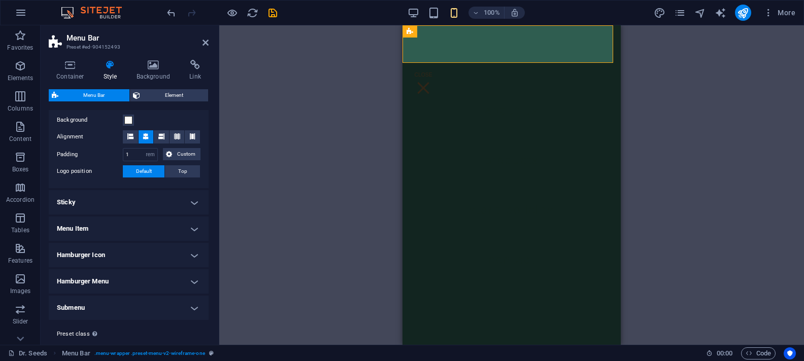
click at [192, 204] on h4 "Sticky" at bounding box center [129, 202] width 160 height 24
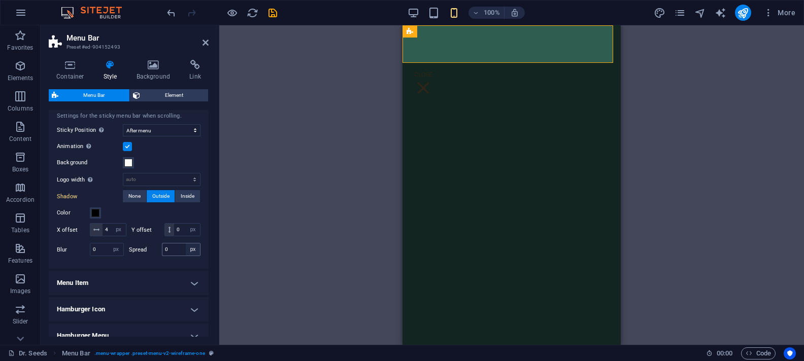
scroll to position [456, 0]
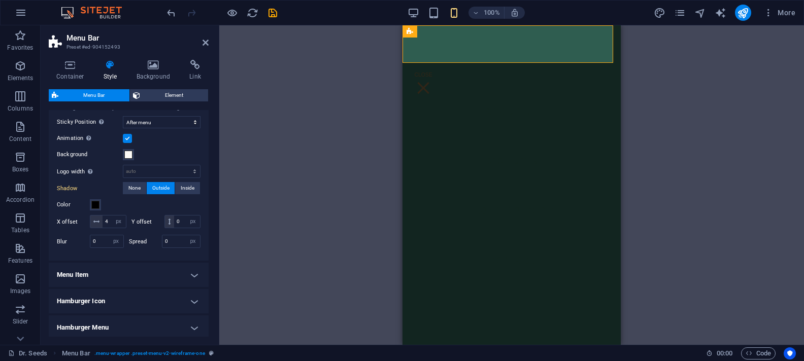
click at [193, 271] on h4 "Menu Item" at bounding box center [129, 275] width 160 height 24
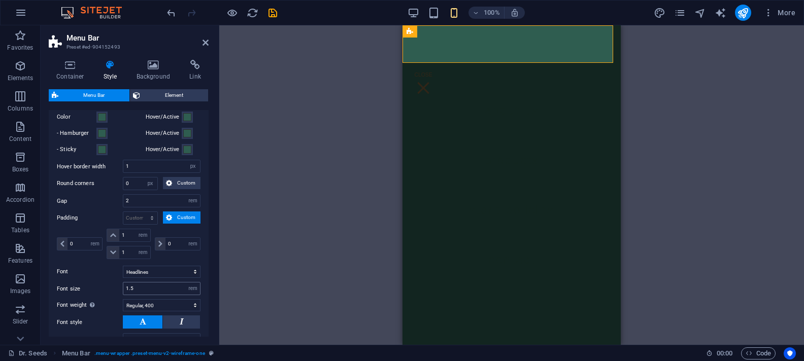
scroll to position [648, 0]
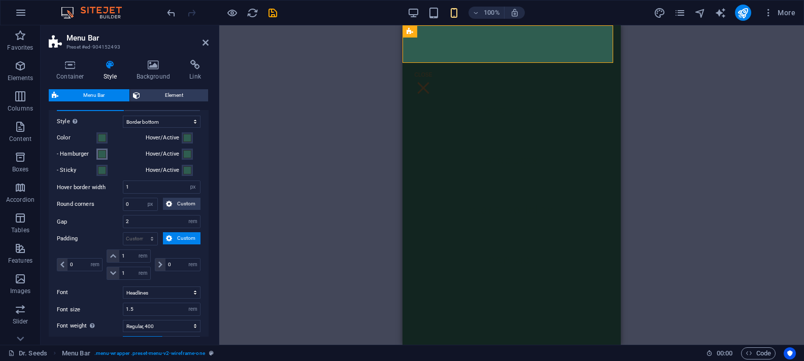
click at [101, 155] on span at bounding box center [102, 154] width 8 height 8
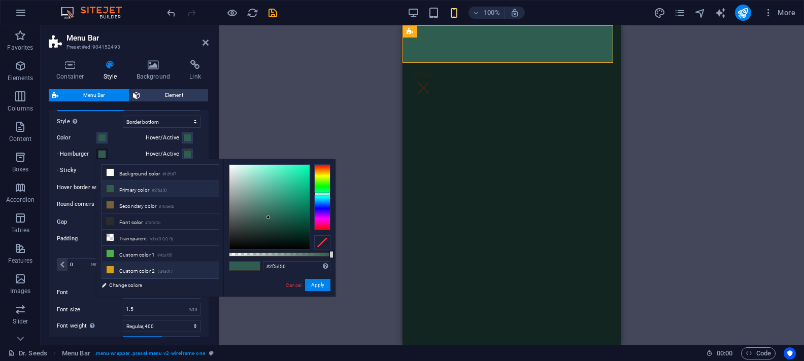
click at [124, 271] on li "Custom color 2 #d4a017" at bounding box center [160, 270] width 117 height 16
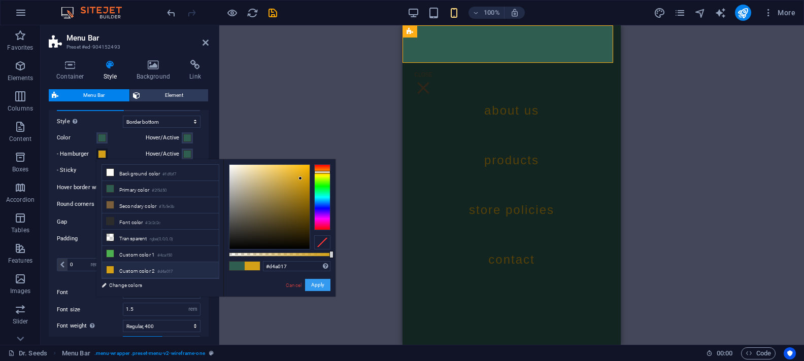
click at [317, 286] on button "Apply" at bounding box center [317, 285] width 25 height 12
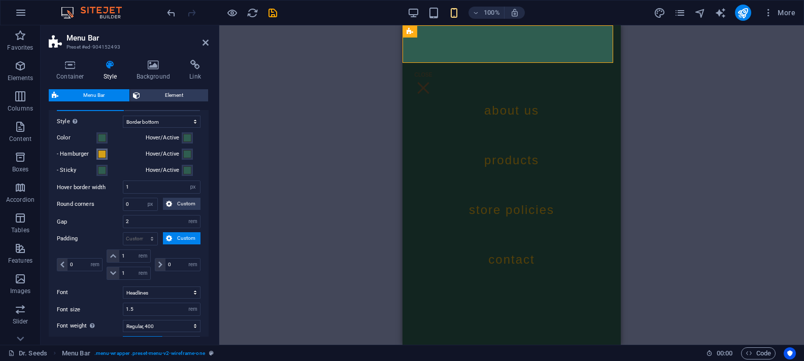
click at [103, 153] on span at bounding box center [102, 154] width 8 height 8
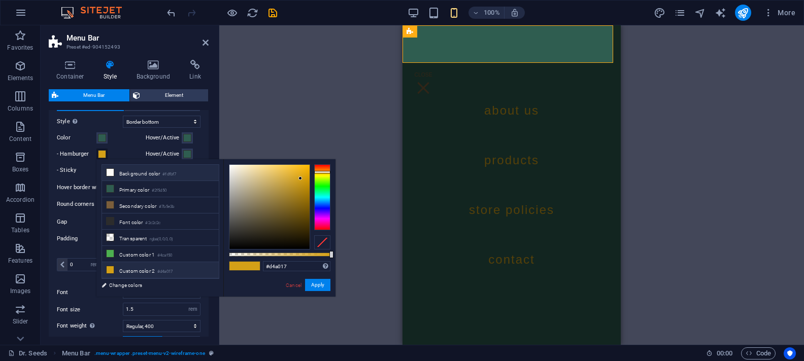
click at [139, 176] on li "Background color #fdfbf7" at bounding box center [160, 173] width 117 height 16
type input "#fdfbf7"
click at [311, 285] on button "Apply" at bounding box center [317, 285] width 25 height 12
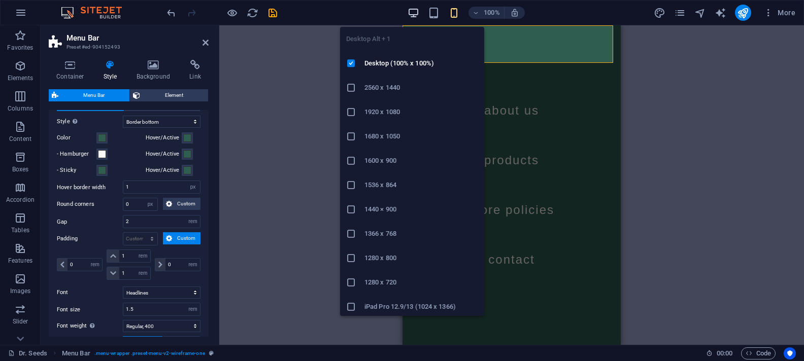
click at [415, 12] on icon "button" at bounding box center [413, 13] width 12 height 12
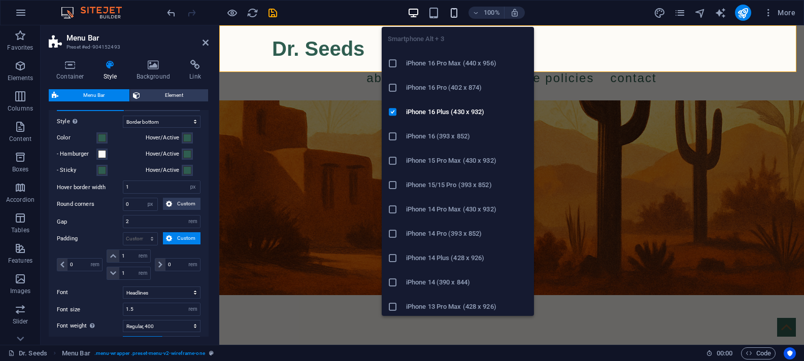
click at [456, 16] on icon "button" at bounding box center [454, 13] width 12 height 12
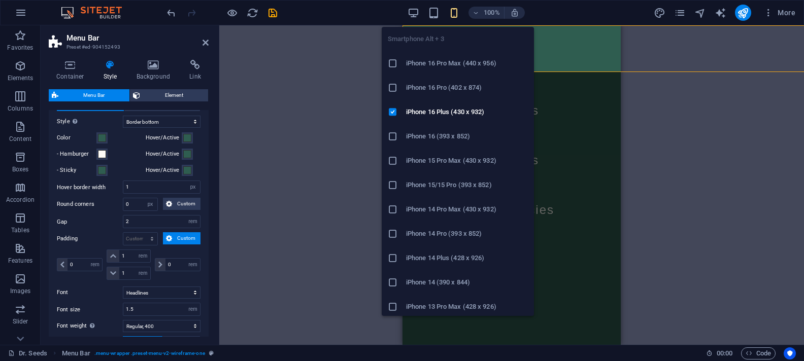
type input "4"
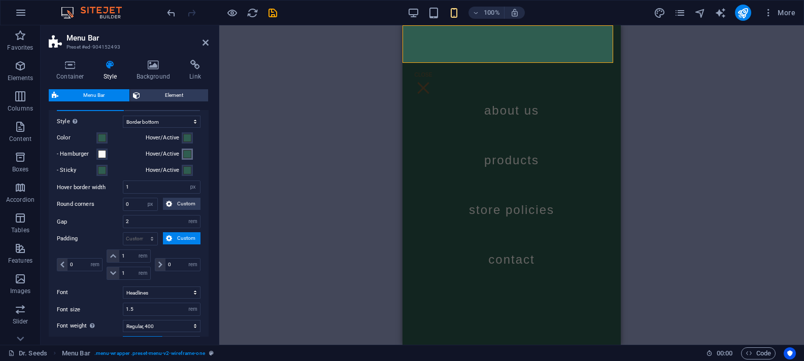
click at [186, 153] on span at bounding box center [187, 154] width 8 height 8
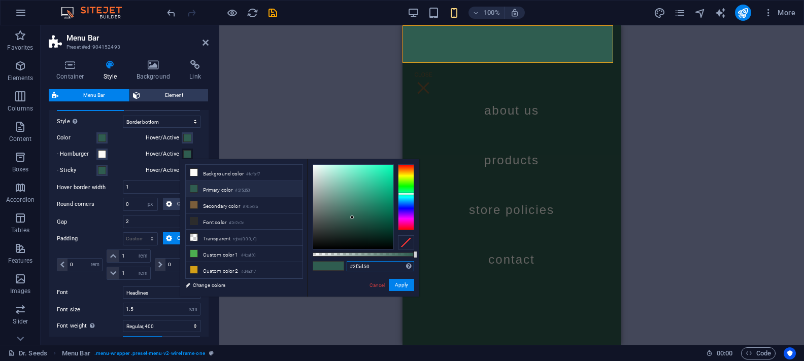
drag, startPoint x: 375, startPoint y: 265, endPoint x: 328, endPoint y: 266, distance: 47.2
click at [328, 266] on div "#2f5d50 Supported formats #0852ed rgb(8, 82, 237) rgba(8, 82, 237, 90%) hsv(221…" at bounding box center [363, 301] width 112 height 285
paste input "d4a017"
type input "#d4a017"
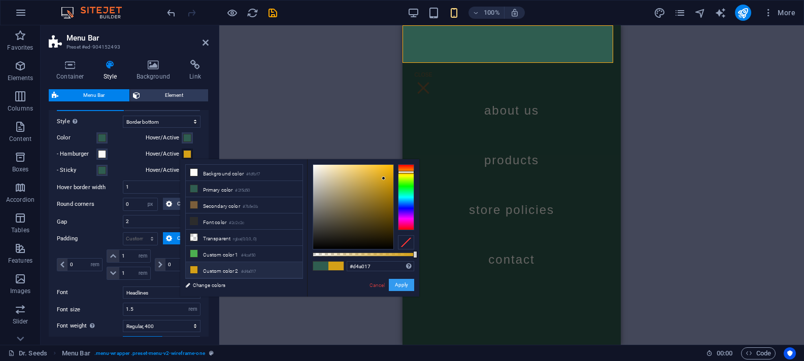
click at [398, 284] on button "Apply" at bounding box center [401, 285] width 25 height 12
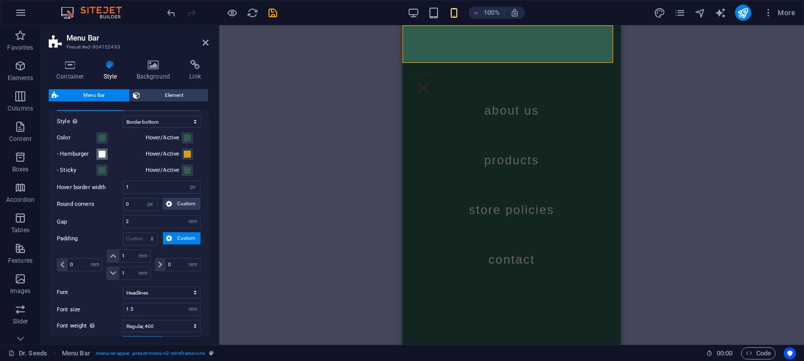
click at [102, 155] on span at bounding box center [102, 154] width 8 height 8
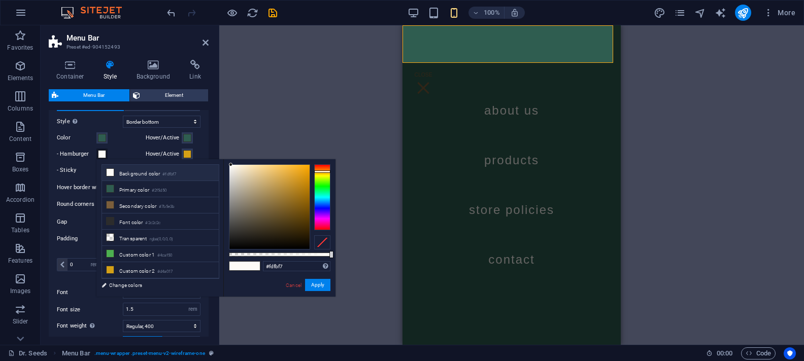
click at [328, 132] on div "H2 Preset Container Menu Bar Menu Bar Menu Container Logo HTML" at bounding box center [511, 185] width 585 height 320
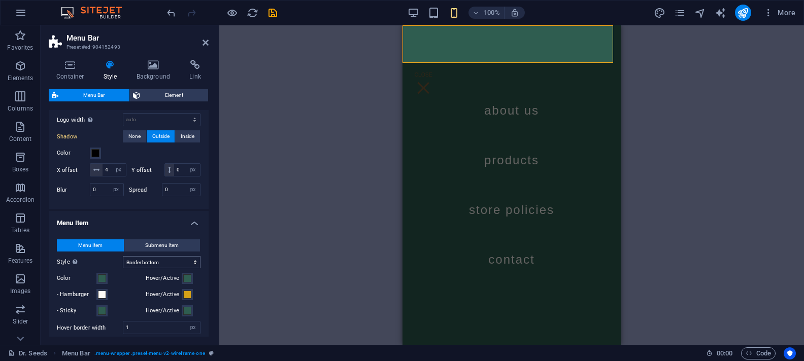
scroll to position [311, 0]
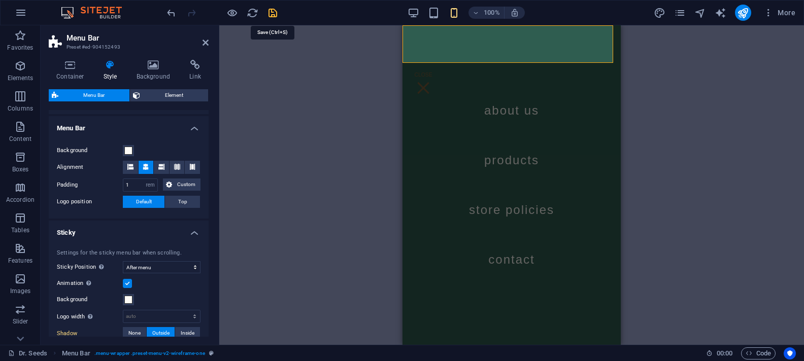
click at [271, 10] on icon "save" at bounding box center [273, 13] width 12 height 12
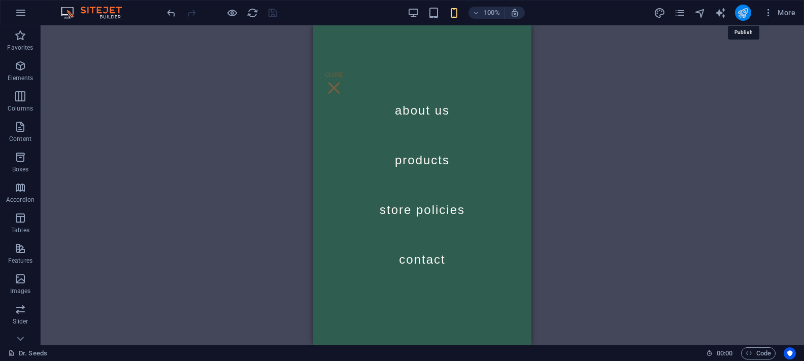
click at [737, 13] on icon "publish" at bounding box center [743, 13] width 12 height 12
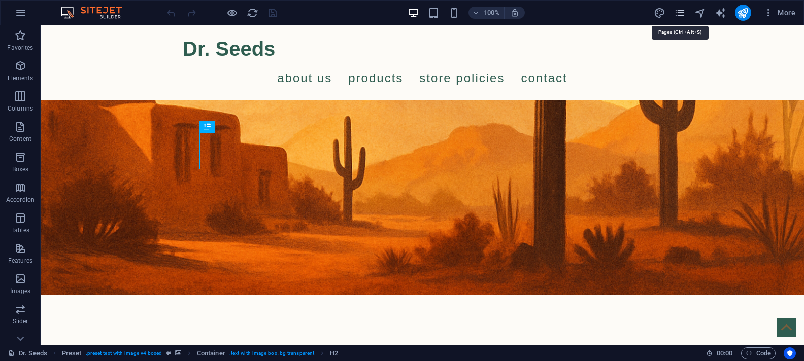
click at [679, 14] on icon "pages" at bounding box center [680, 13] width 12 height 12
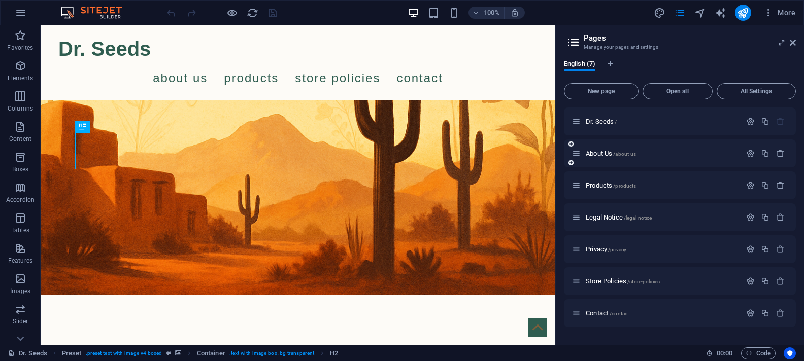
click at [600, 158] on div "About Us /about-us" at bounding box center [656, 154] width 169 height 12
click at [752, 153] on icon "button" at bounding box center [750, 153] width 9 height 9
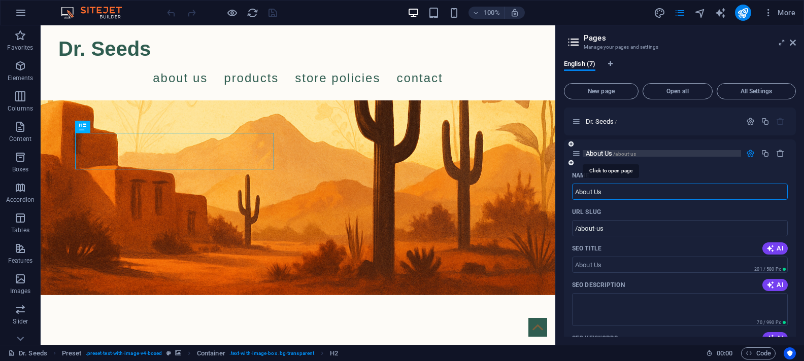
click at [595, 153] on span "About Us /about-us" at bounding box center [611, 154] width 50 height 8
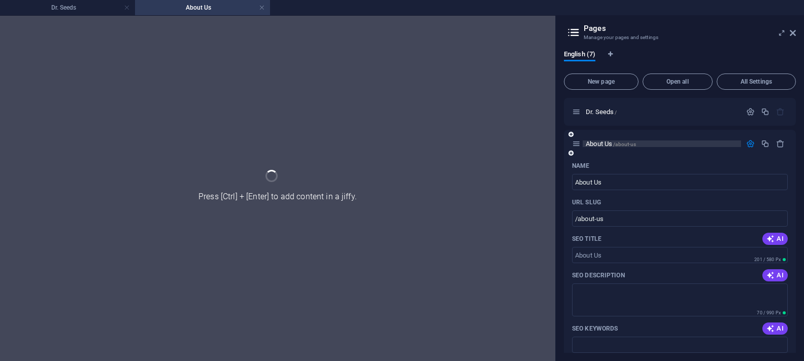
click at [595, 153] on div "About Us /about-us" at bounding box center [680, 144] width 232 height 28
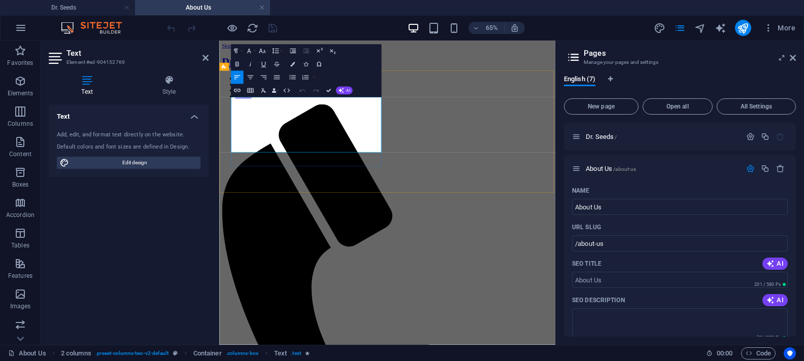
drag, startPoint x: 304, startPoint y: 196, endPoint x: 227, endPoint y: 135, distance: 98.7
click at [204, 56] on icon at bounding box center [205, 58] width 6 height 8
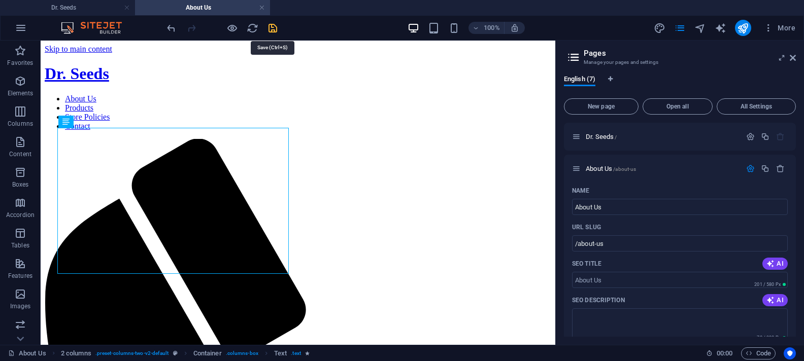
click at [273, 26] on icon "save" at bounding box center [273, 28] width 12 height 12
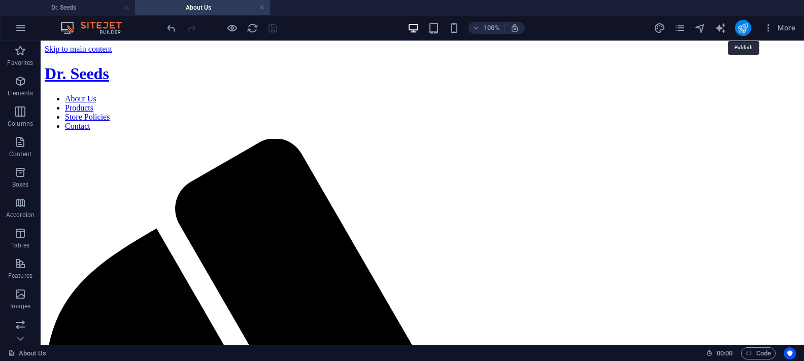
click at [742, 26] on icon "publish" at bounding box center [743, 28] width 12 height 12
